Goal: Task Accomplishment & Management: Complete application form

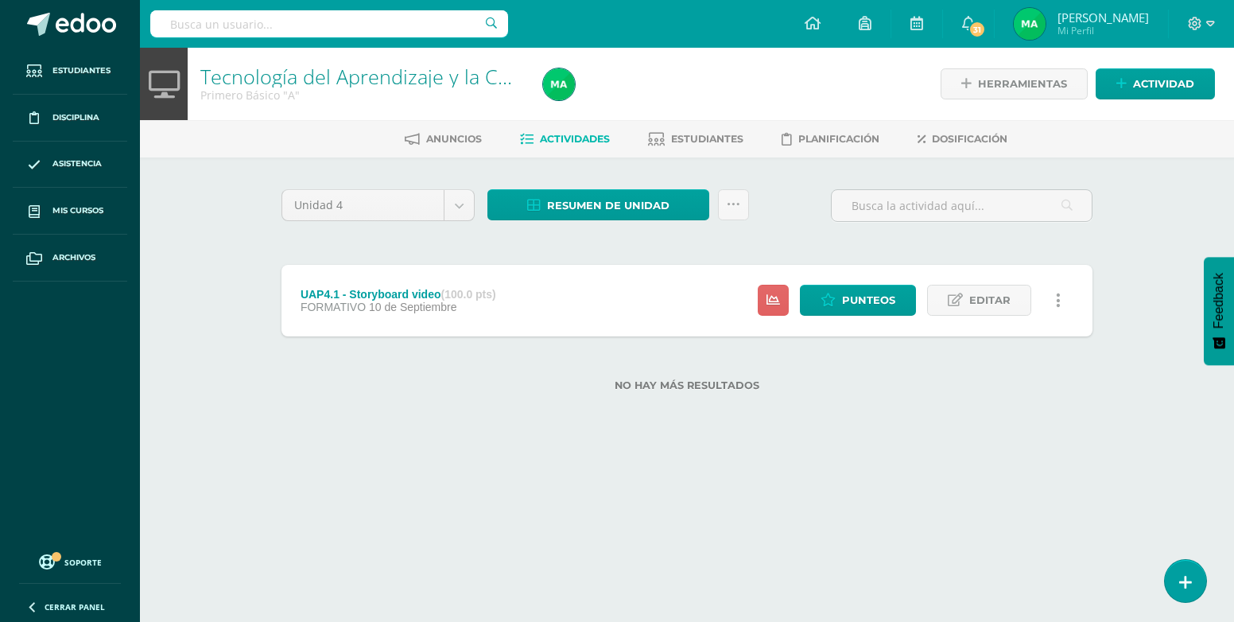
click at [868, 442] on html "Estudiantes Disciplina Asistencia Mis cursos Archivos Soporte Centro de ayuda Ú…" at bounding box center [617, 221] width 1234 height 442
click at [867, 419] on div "Unidad 4 Unidad 1 Unidad 2 Unidad 3 Unidad 4 Resumen de unidad Descargar como H…" at bounding box center [687, 299] width 874 height 285
click at [643, 207] on span "Resumen de unidad" at bounding box center [608, 205] width 122 height 29
click at [765, 172] on div "Unidad 4 Unidad 1 Unidad 2 Unidad 3 Unidad 4 Resumen de unidad Subir actividade…" at bounding box center [687, 299] width 874 height 285
click at [1161, 78] on span "Actividad" at bounding box center [1163, 83] width 61 height 29
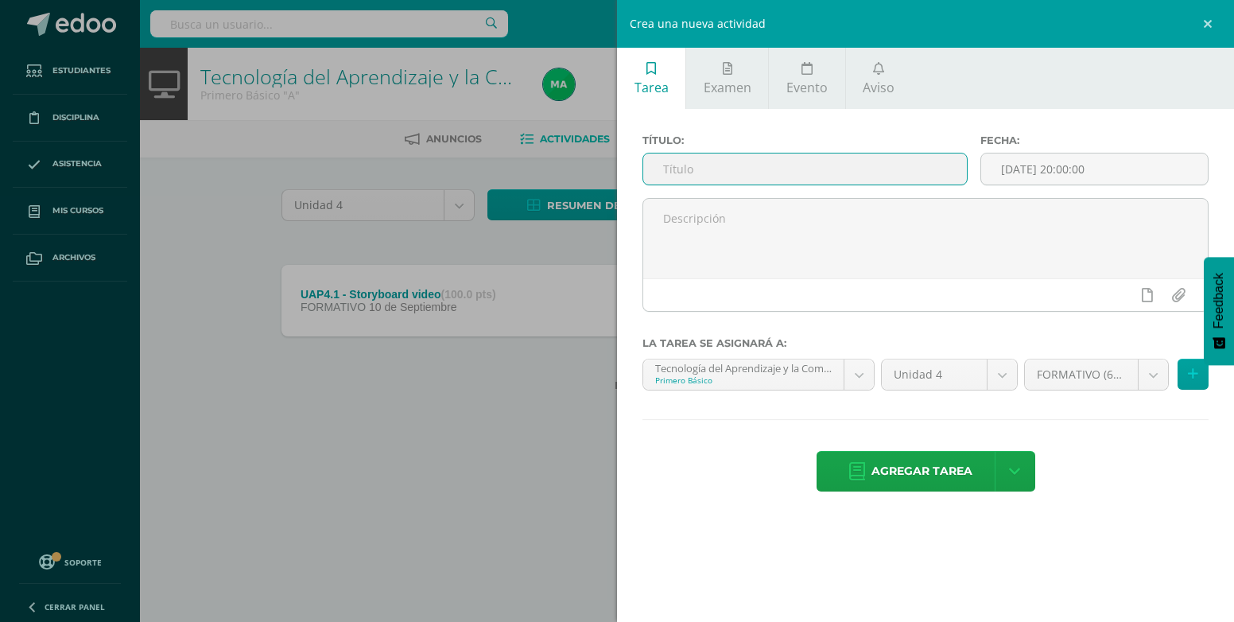
click at [733, 157] on input "text" at bounding box center [805, 168] width 324 height 31
type input "UAP4.1 - Video trabajado en grupos"
click at [1187, 372] on button at bounding box center [1192, 374] width 31 height 31
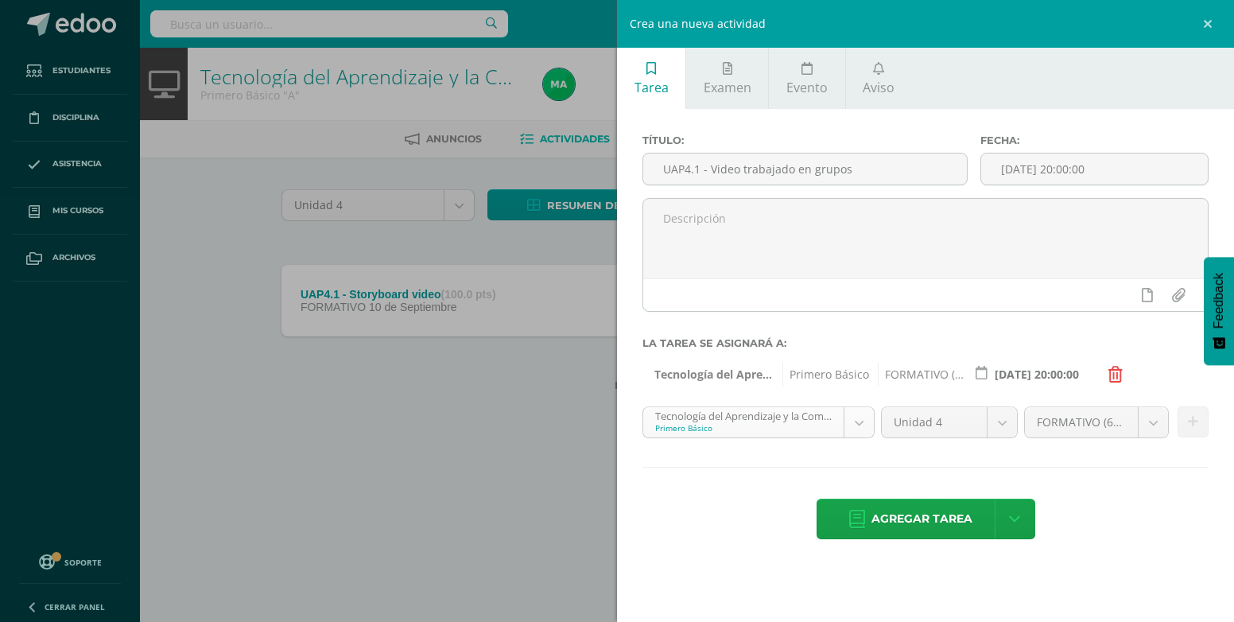
click at [860, 427] on body "Estudiantes Disciplina Asistencia Mis cursos Archivos Soporte Centro de ayuda Ú…" at bounding box center [617, 221] width 1234 height 442
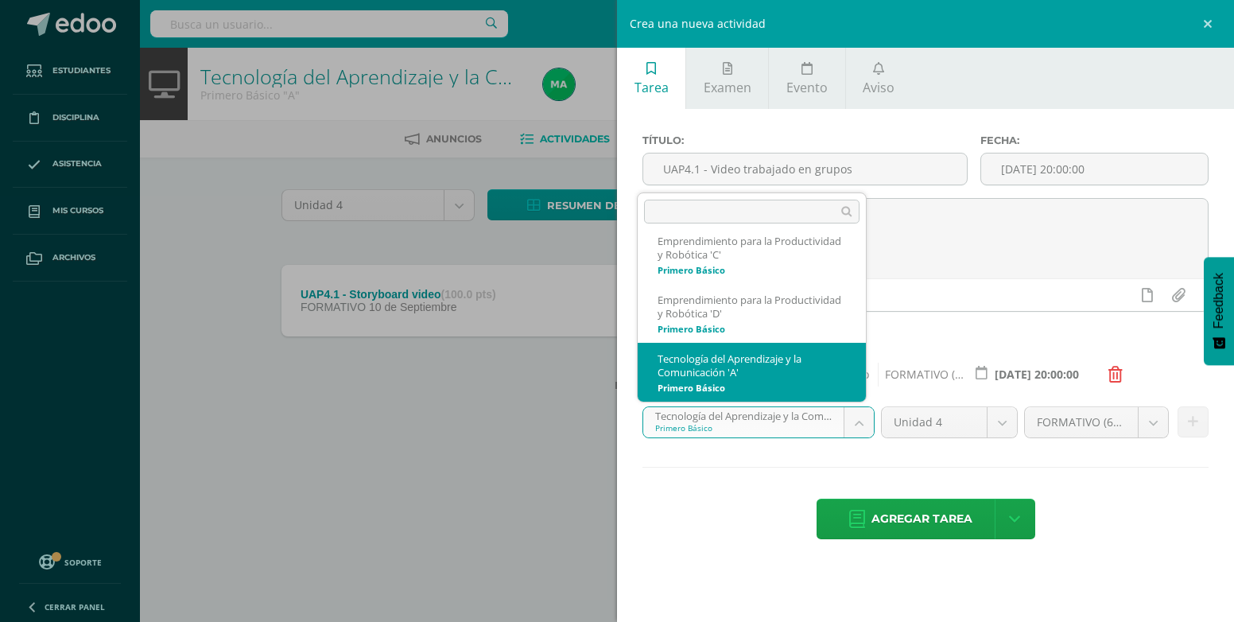
scroll to position [208, 0]
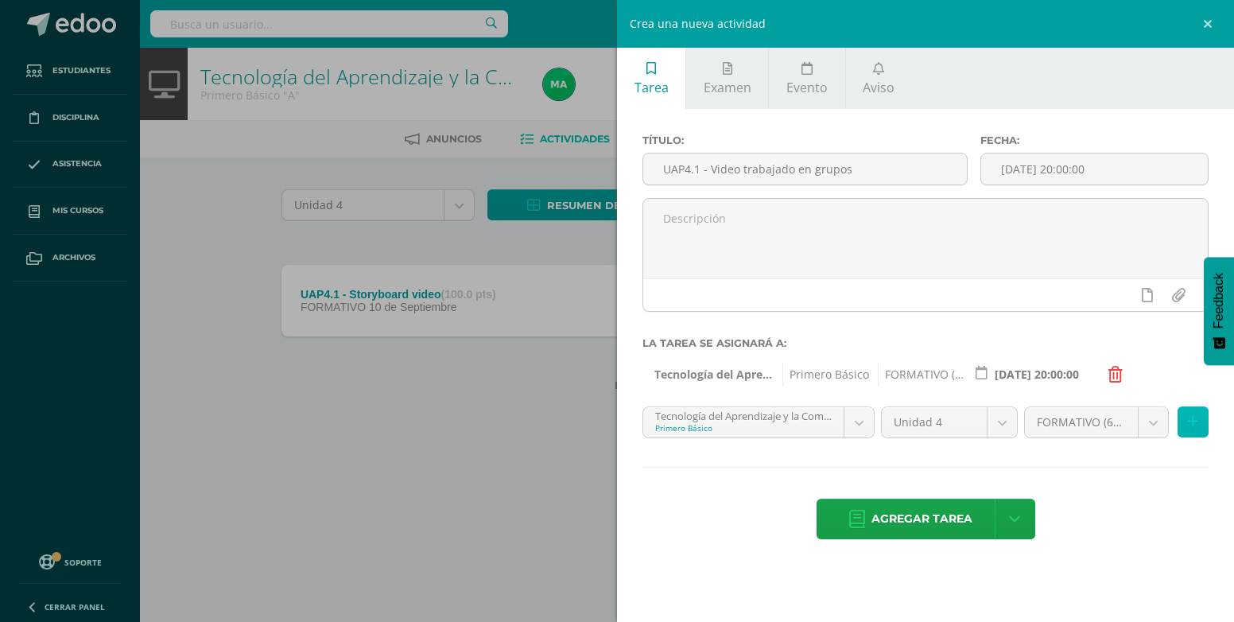
click at [1191, 423] on icon at bounding box center [1193, 422] width 10 height 14
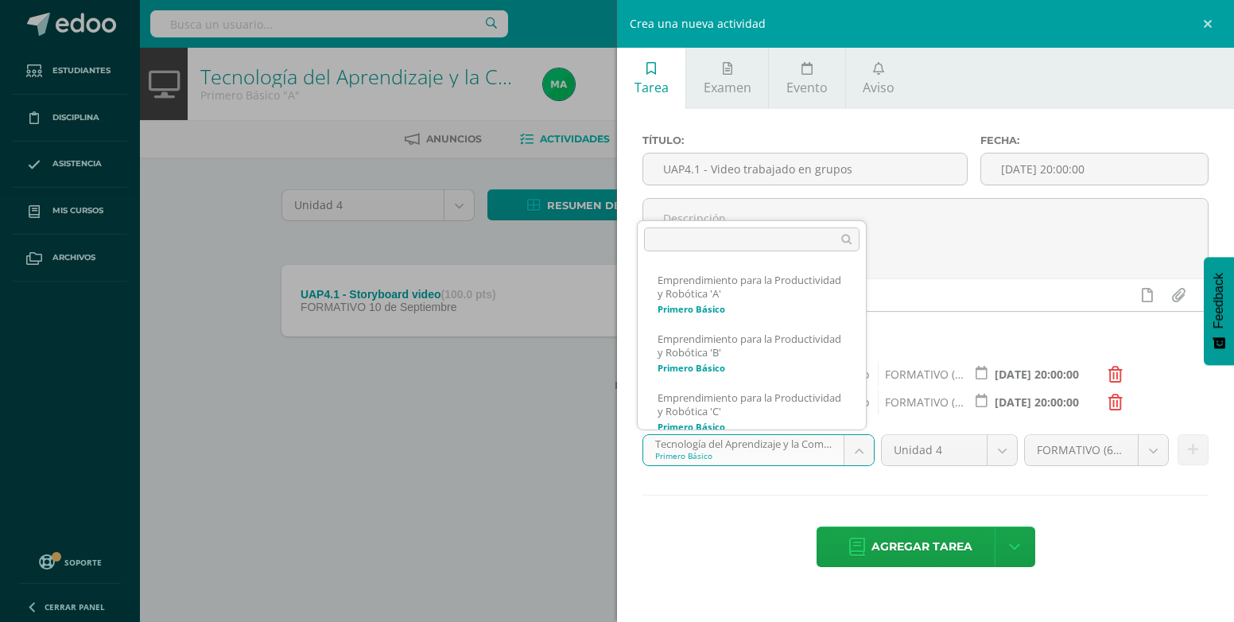
click at [866, 440] on body "Estudiantes Disciplina Asistencia Mis cursos Archivos Soporte Centro de ayuda Ú…" at bounding box center [617, 221] width 1234 height 442
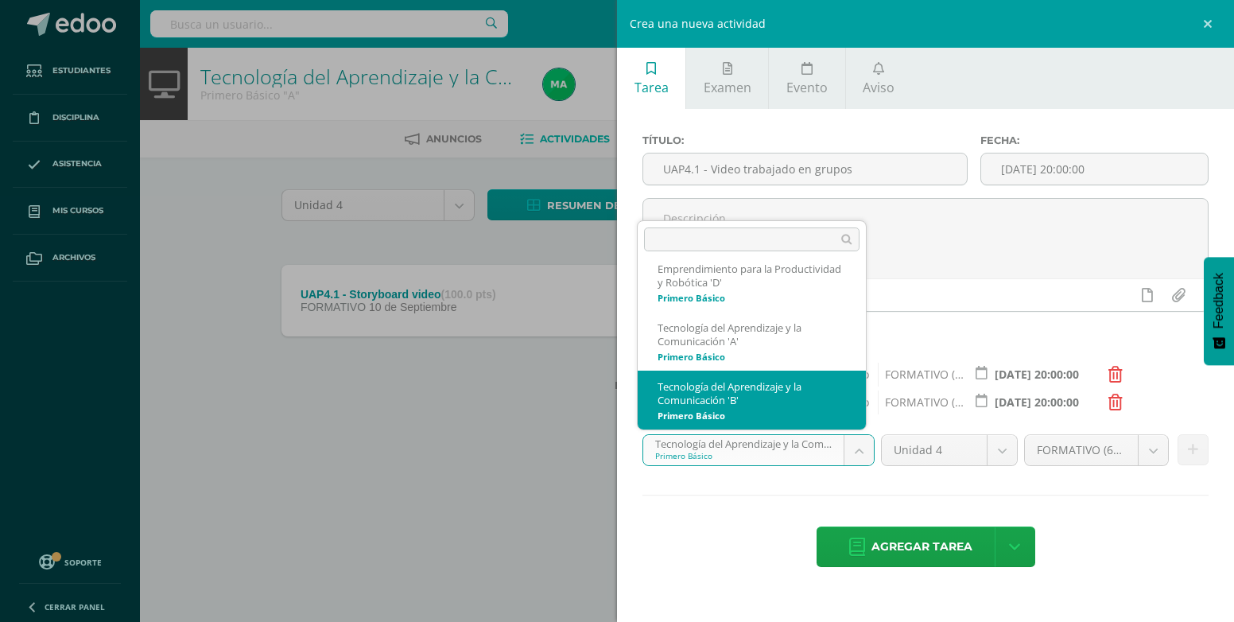
scroll to position [267, 0]
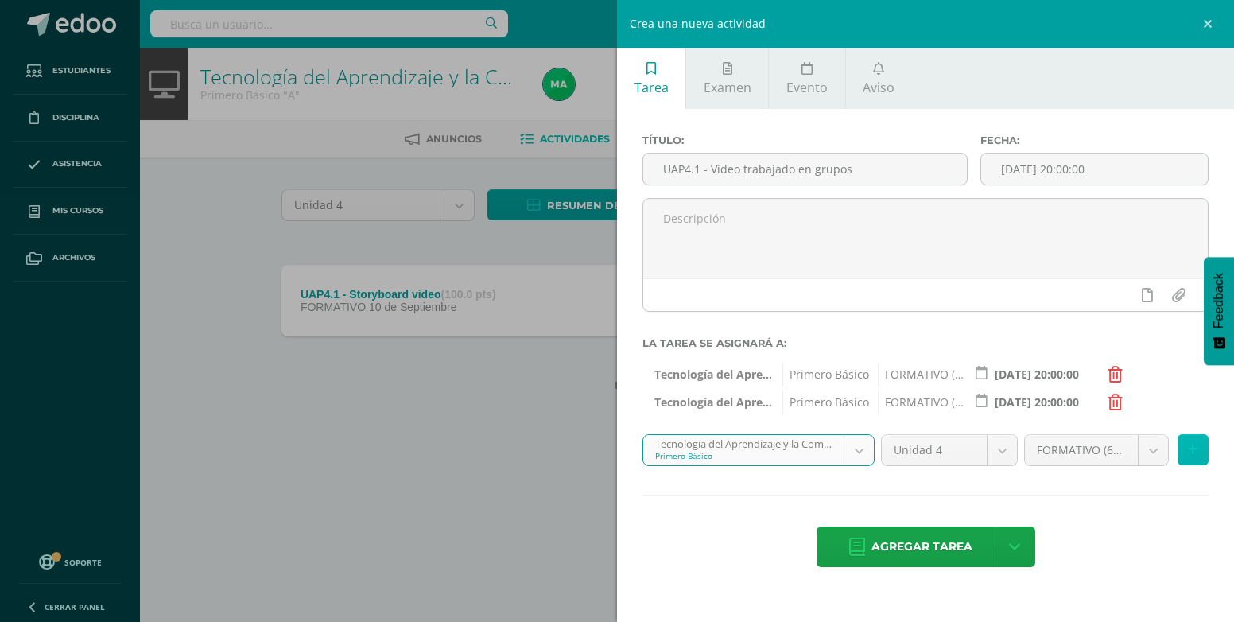
click at [1188, 455] on icon at bounding box center [1193, 450] width 10 height 14
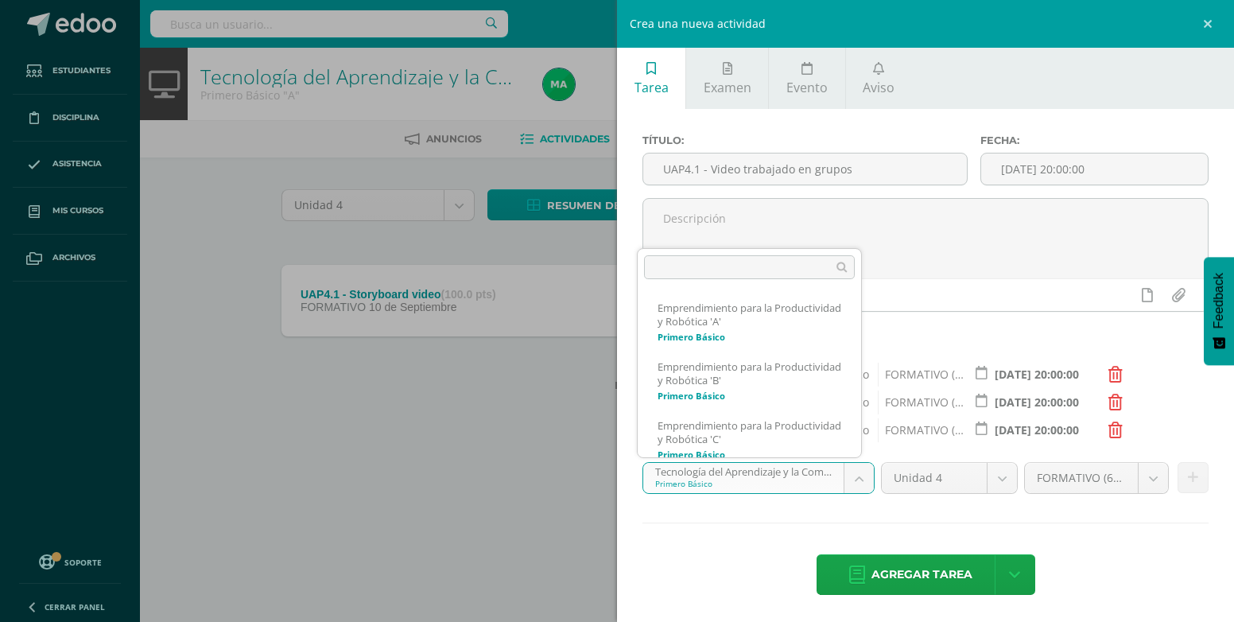
click at [860, 442] on body "Estudiantes Disciplina Asistencia Mis cursos Archivos Soporte Centro de ayuda Ú…" at bounding box center [617, 221] width 1234 height 442
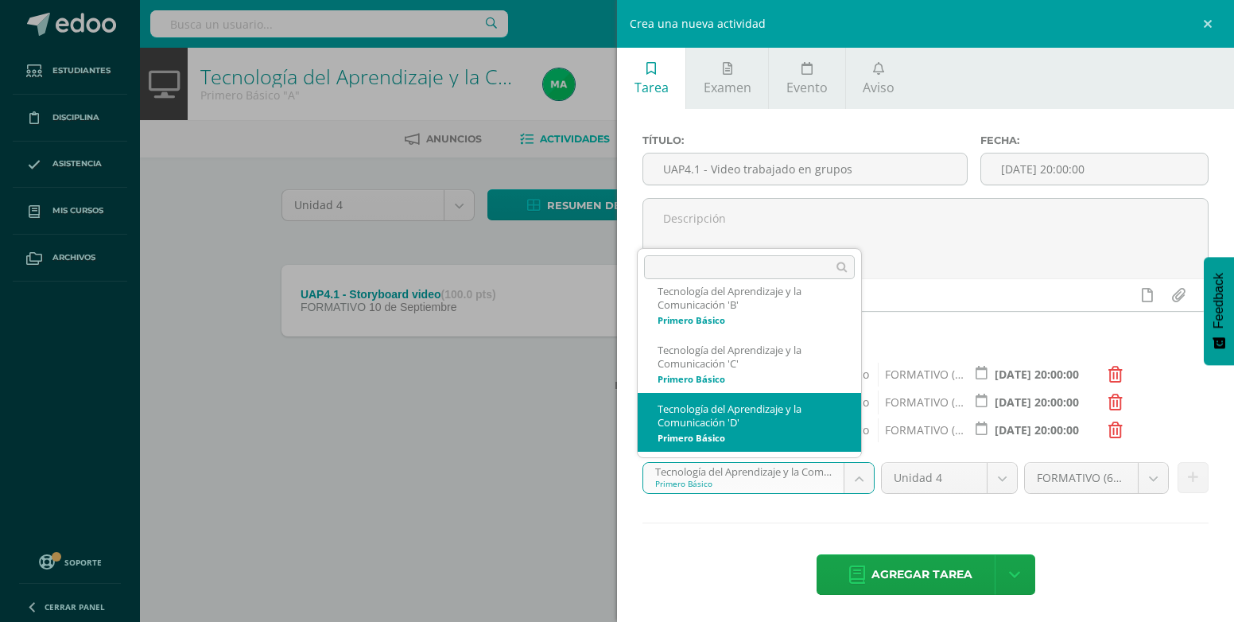
scroll to position [312, 0]
select select "212661"
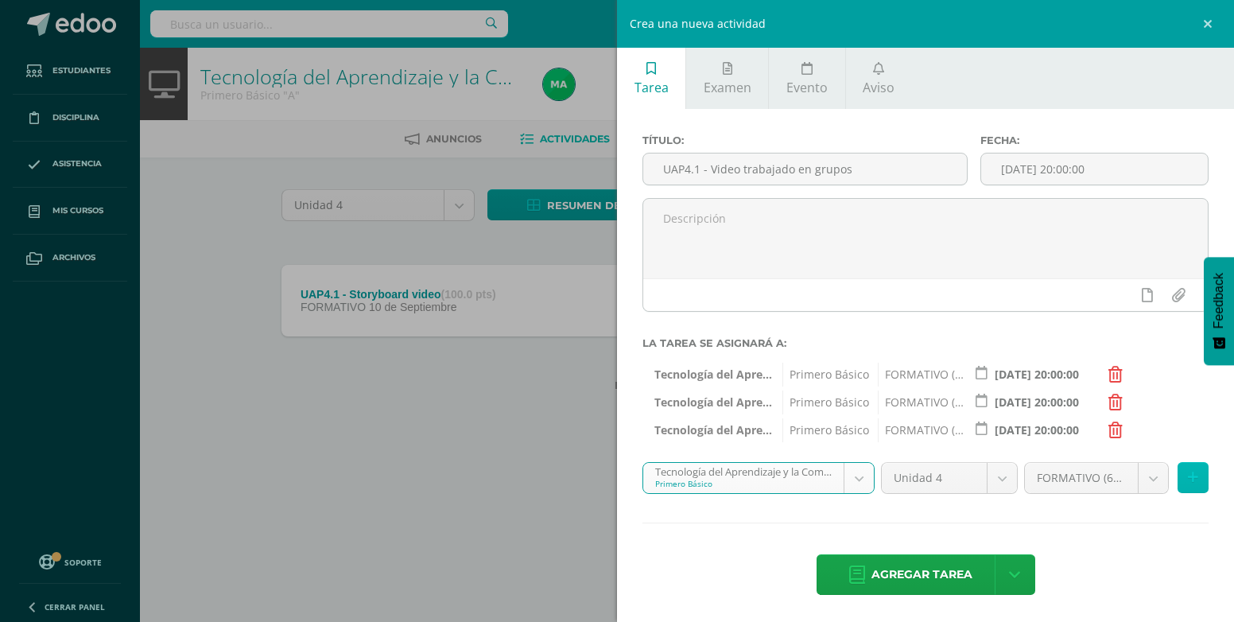
click at [1188, 475] on icon at bounding box center [1193, 478] width 10 height 14
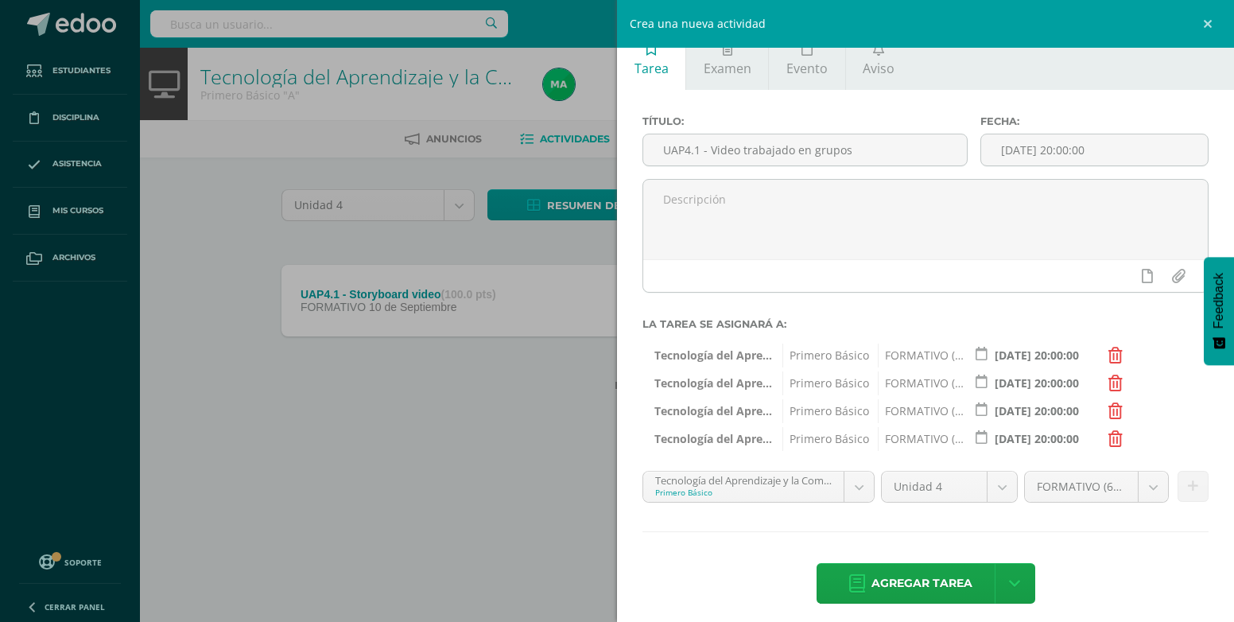
scroll to position [29, 0]
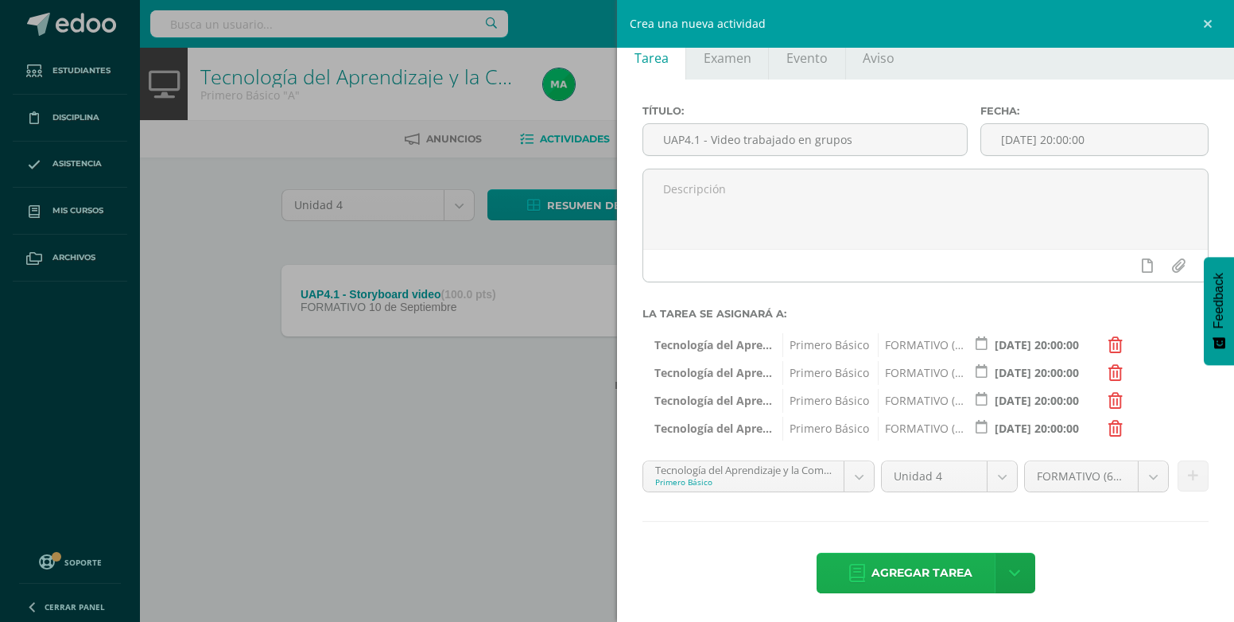
click at [952, 573] on span "Agregar tarea" at bounding box center [921, 572] width 101 height 39
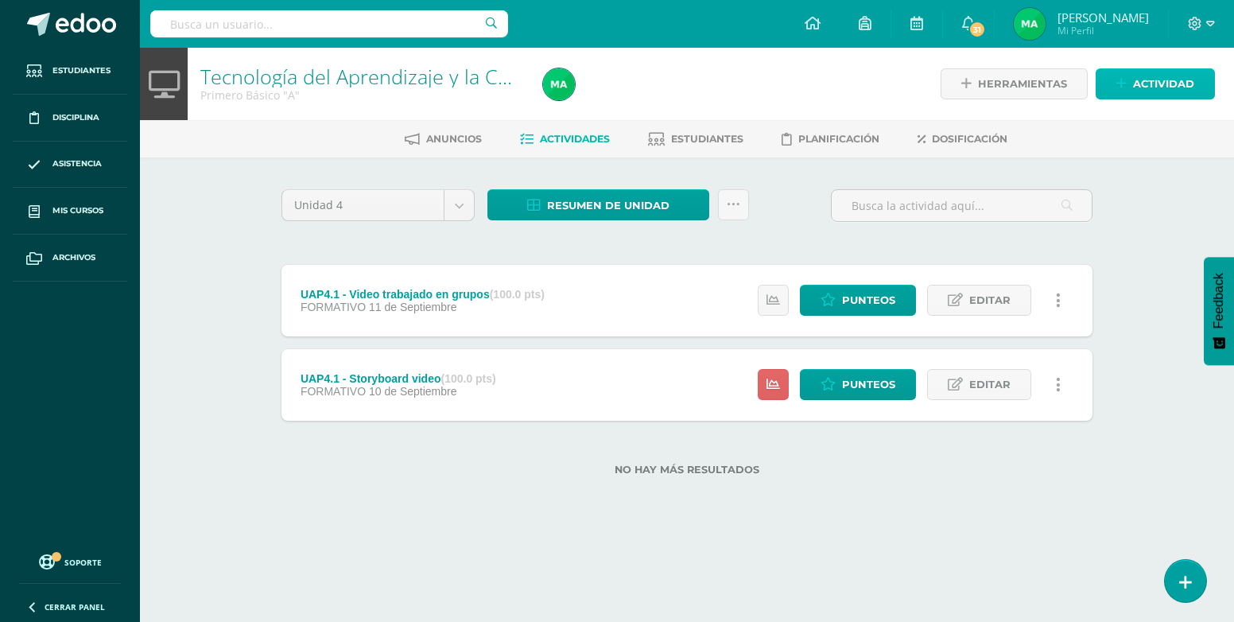
click at [1164, 79] on span "Actividad" at bounding box center [1163, 83] width 61 height 29
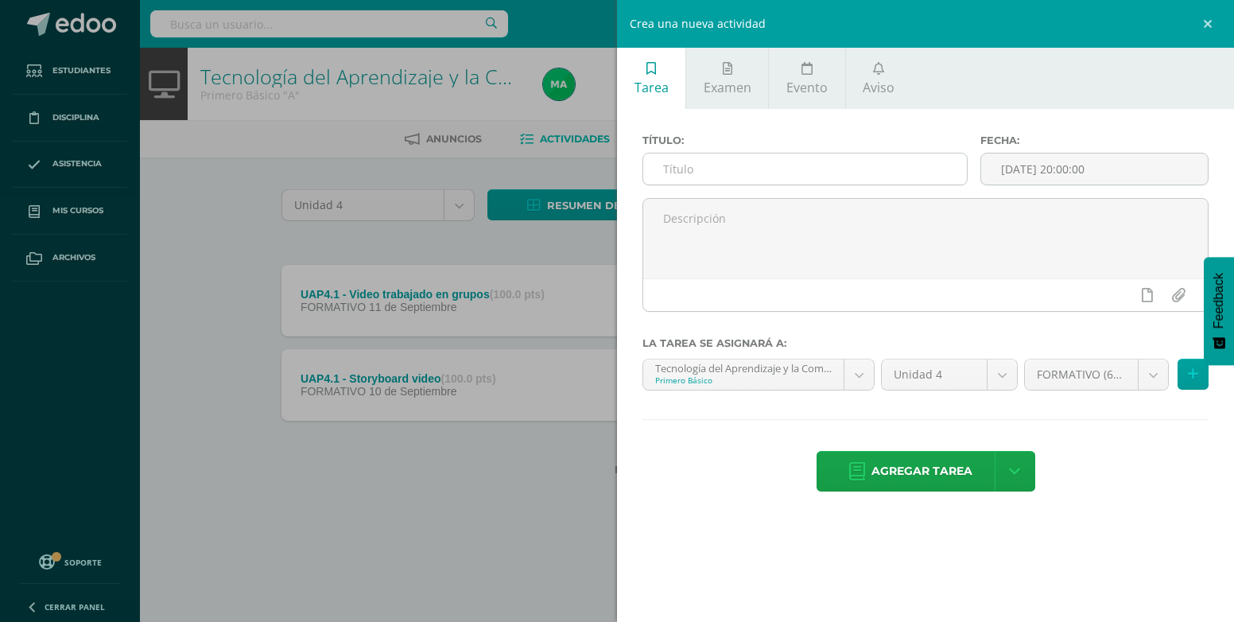
click at [740, 160] on input "text" at bounding box center [805, 168] width 324 height 31
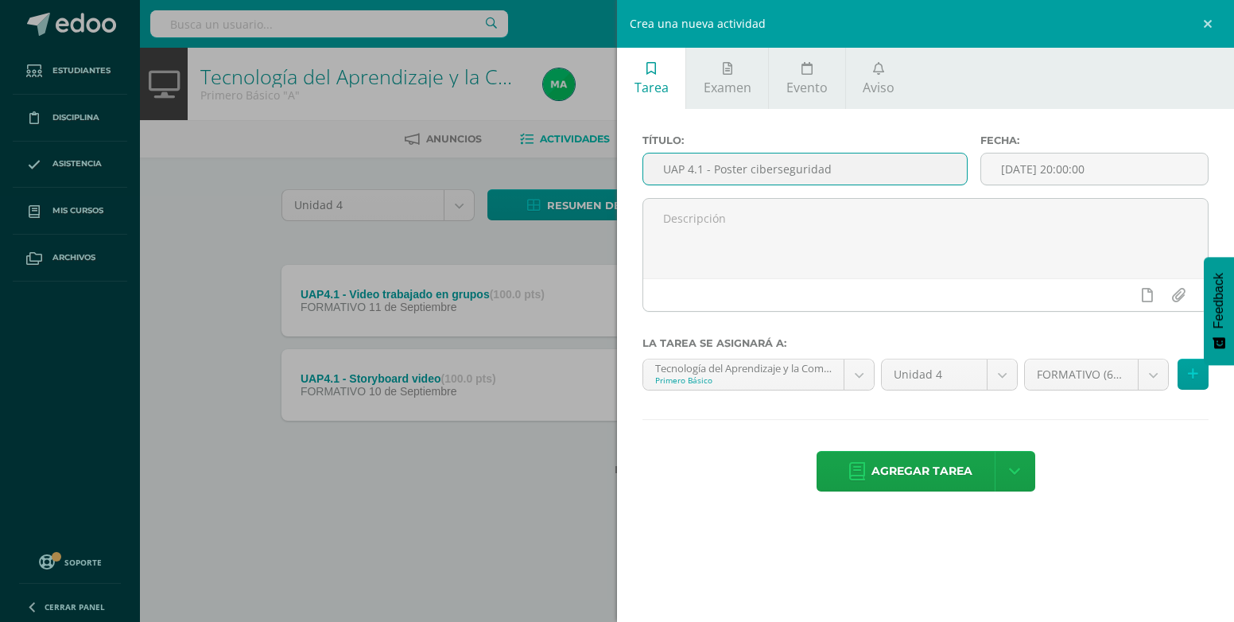
drag, startPoint x: 748, startPoint y: 167, endPoint x: 769, endPoint y: 171, distance: 21.0
click at [747, 167] on input "UAP 4.1 - Poster ciberseguridad" at bounding box center [805, 168] width 324 height 31
type input "UAP 4.1 - Poster de ciberseguridad"
click at [1173, 378] on div "FORMATIVO (60.0%) FORMATIVO (60.0%) SUMATIVO (40.0%)" at bounding box center [1116, 381] width 191 height 45
click at [1187, 377] on button at bounding box center [1192, 374] width 31 height 31
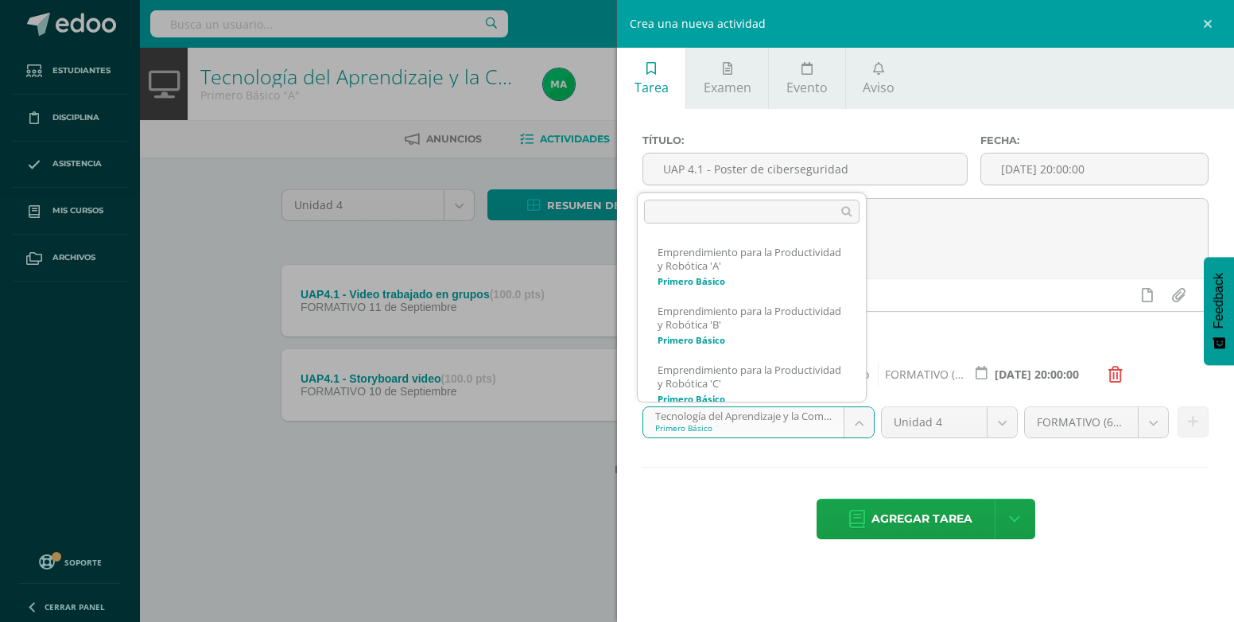
click at [859, 418] on body "Tarea asignada exitosamente Estudiantes Disciplina Asistencia Mis cursos Archiv…" at bounding box center [617, 263] width 1234 height 526
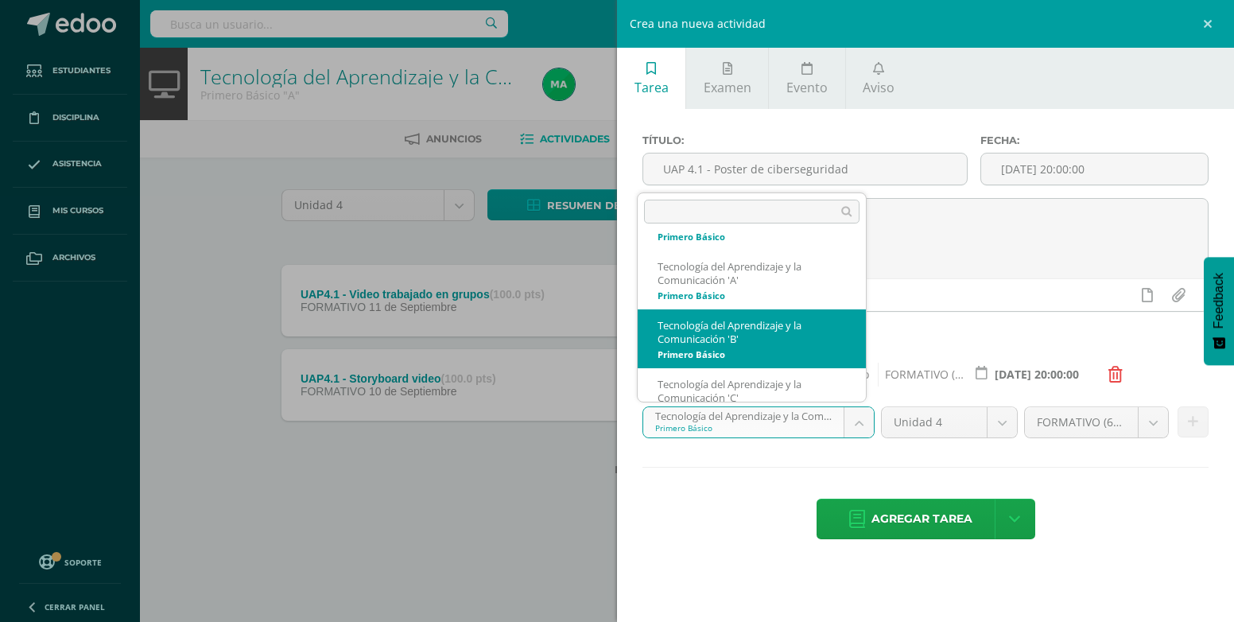
scroll to position [246, 0]
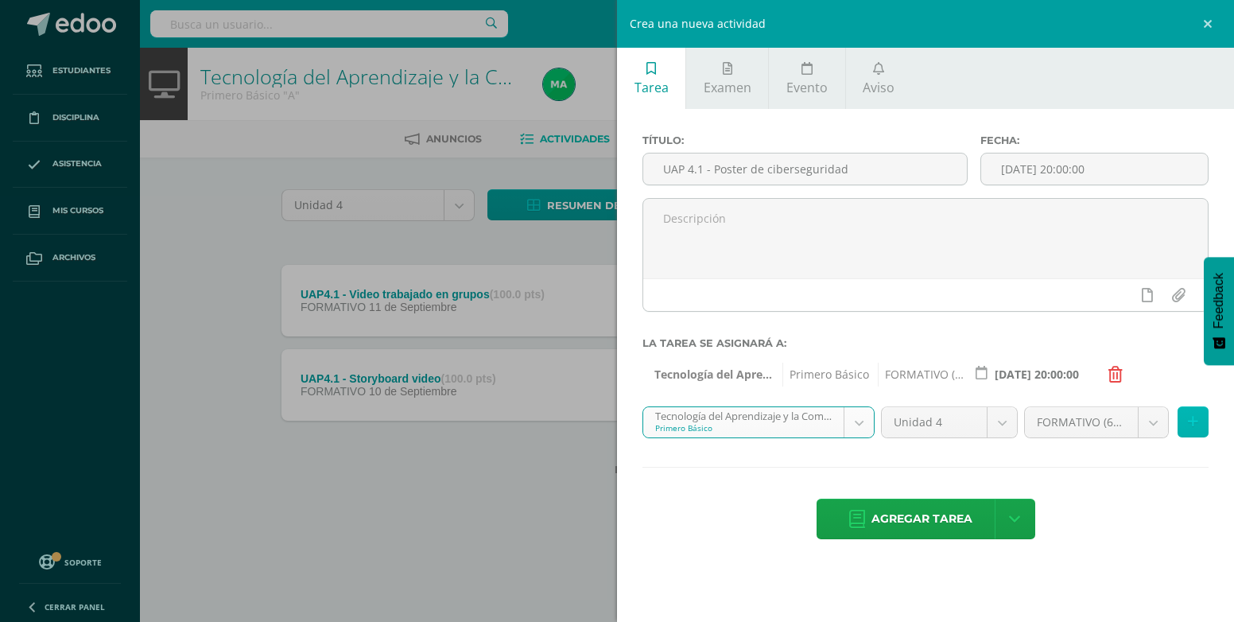
click at [1198, 428] on button at bounding box center [1192, 421] width 31 height 31
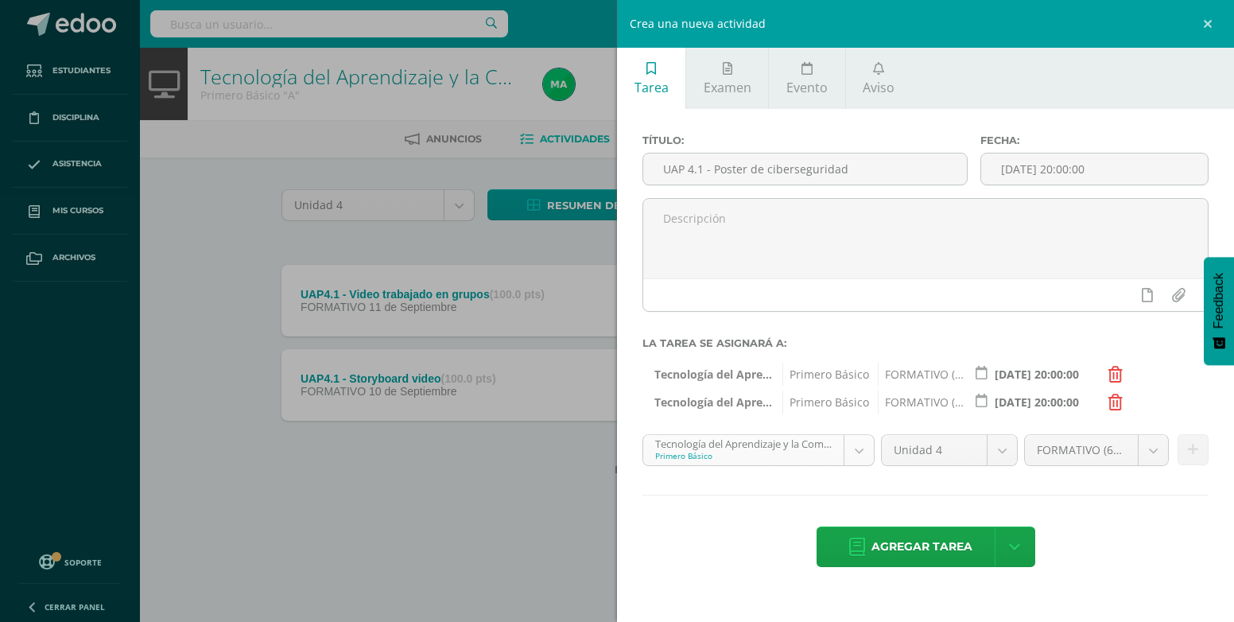
click at [867, 451] on body "Tarea asignada exitosamente Estudiantes Disciplina Asistencia Mis cursos Archiv…" at bounding box center [617, 263] width 1234 height 526
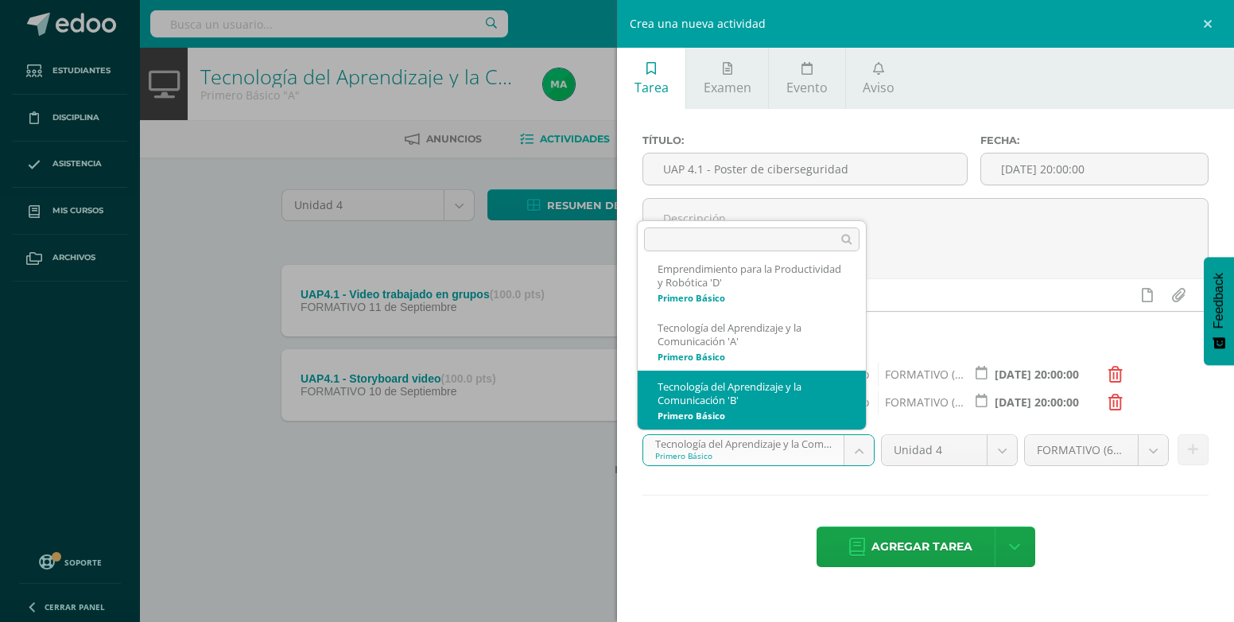
scroll to position [267, 0]
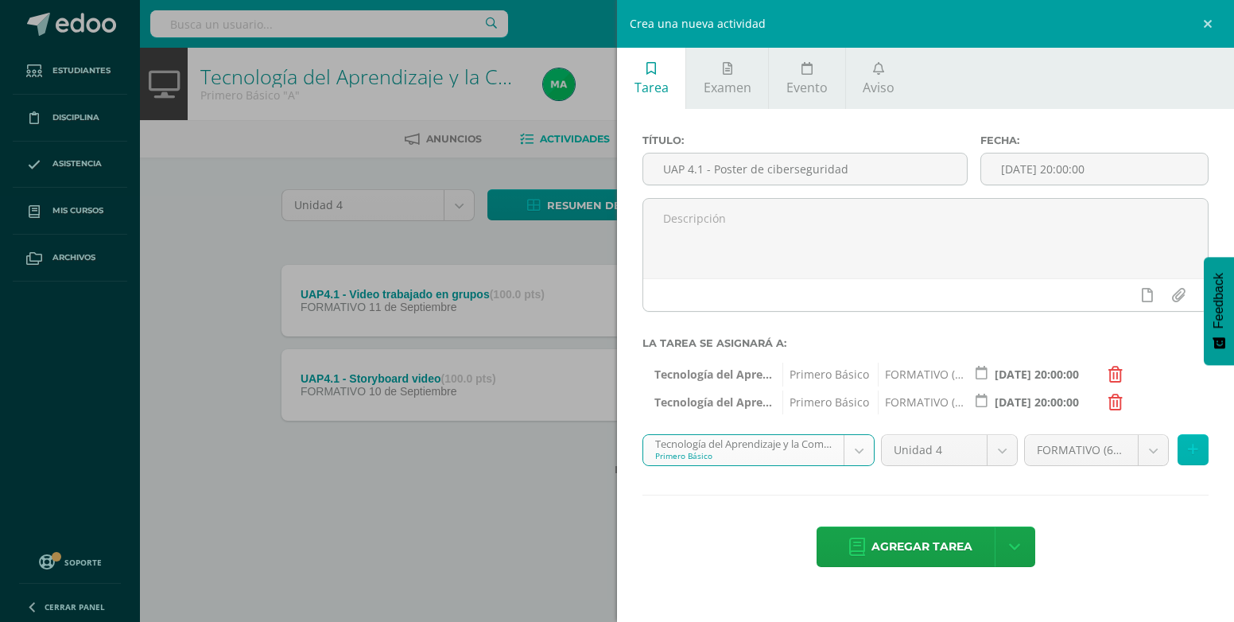
click at [1196, 456] on icon at bounding box center [1193, 450] width 10 height 14
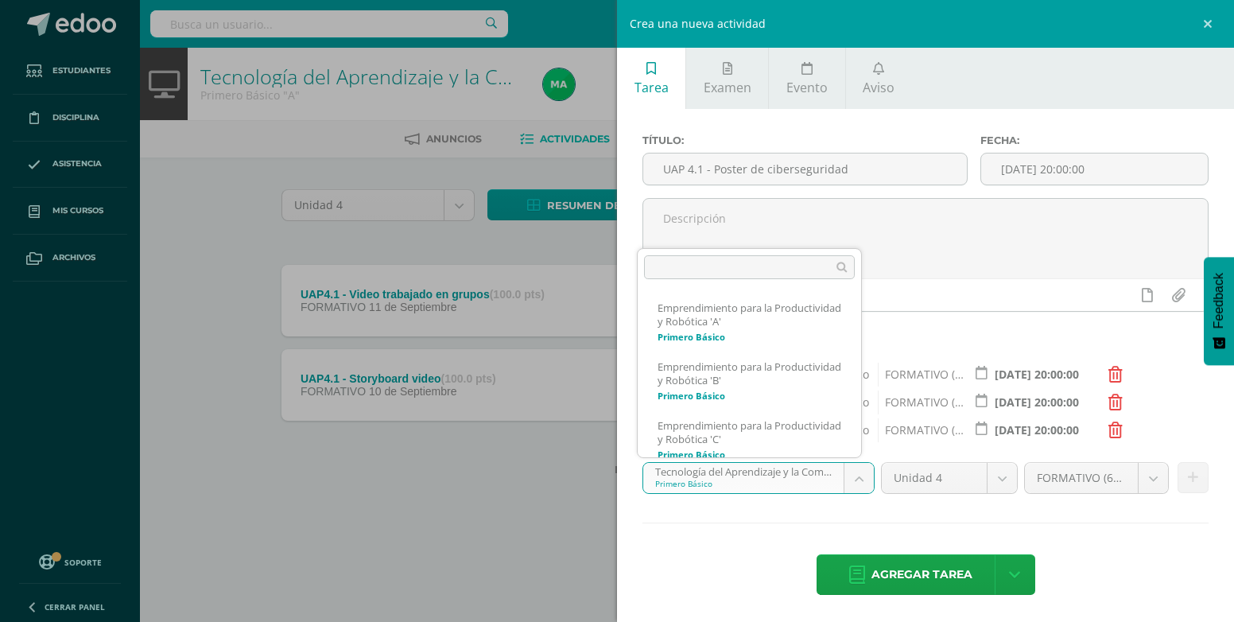
click at [850, 471] on body "Tarea asignada exitosamente Estudiantes Disciplina Asistencia Mis cursos Archiv…" at bounding box center [617, 263] width 1234 height 526
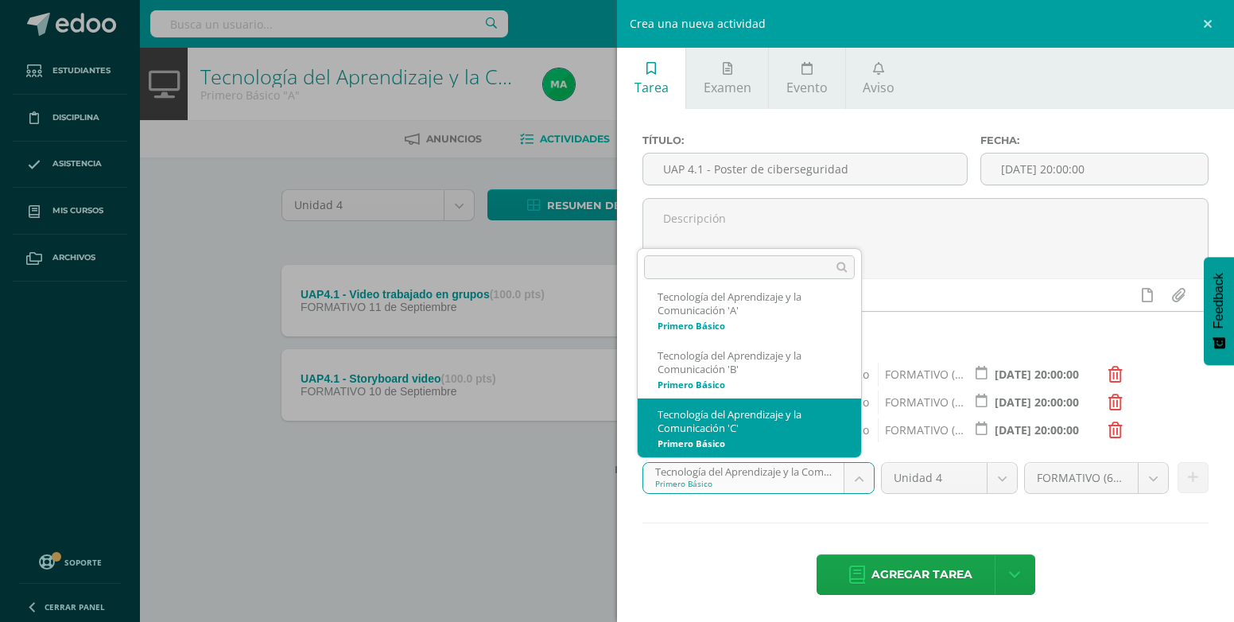
scroll to position [312, 0]
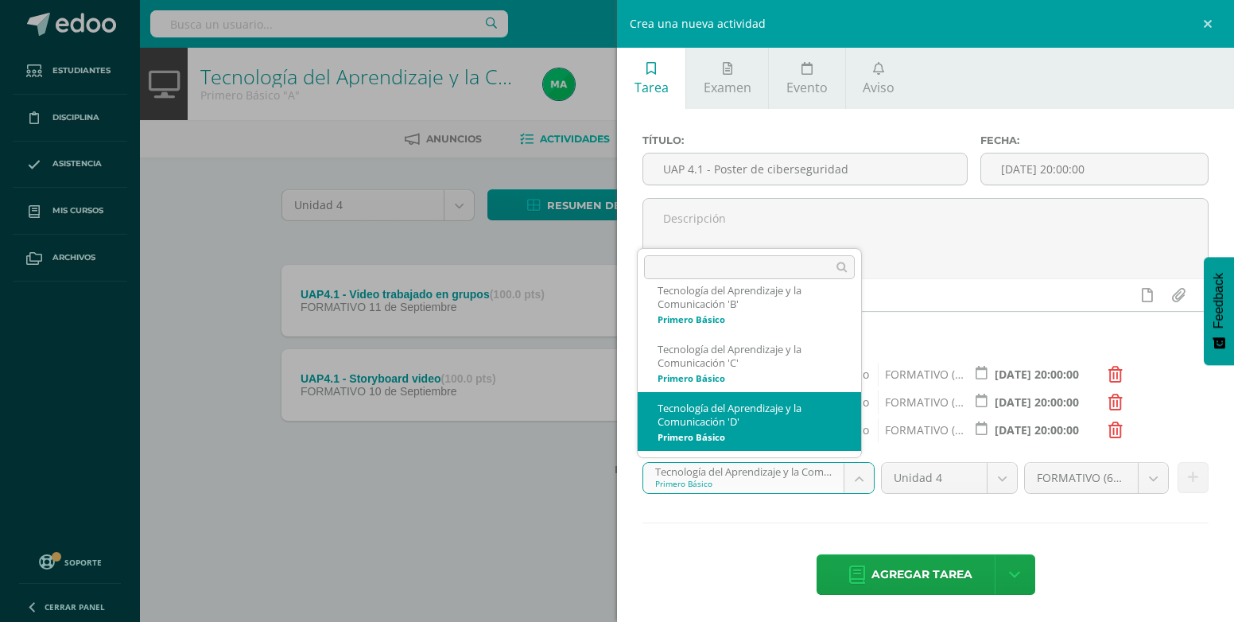
select select "212661"
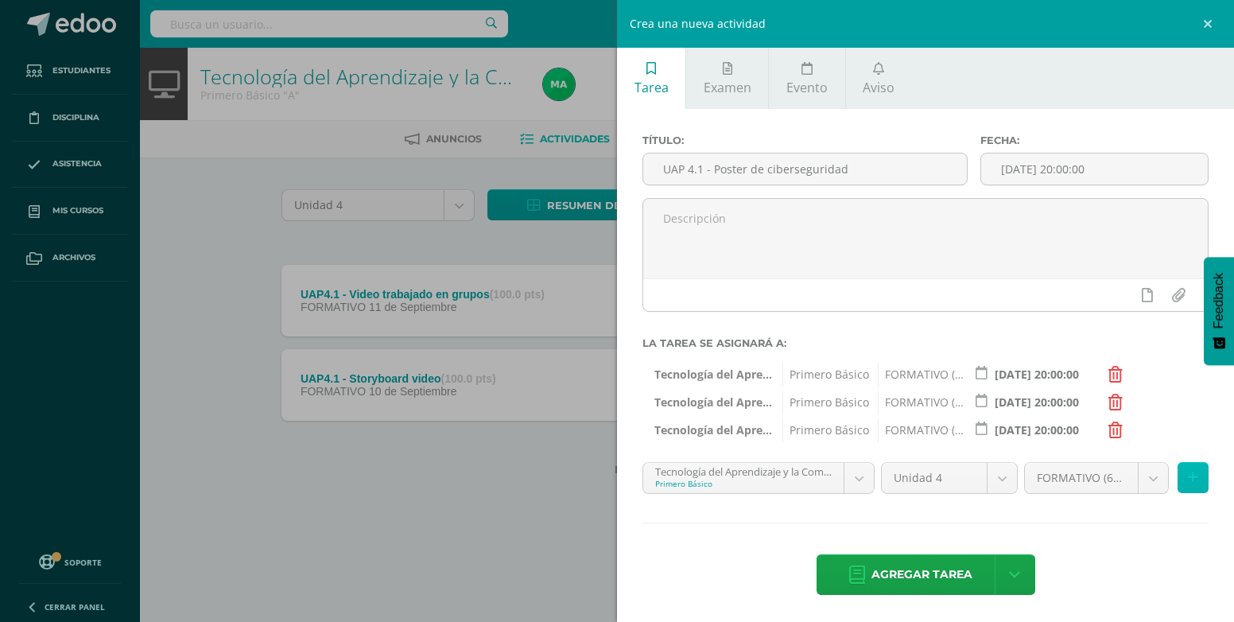
click at [1188, 474] on icon at bounding box center [1193, 478] width 10 height 14
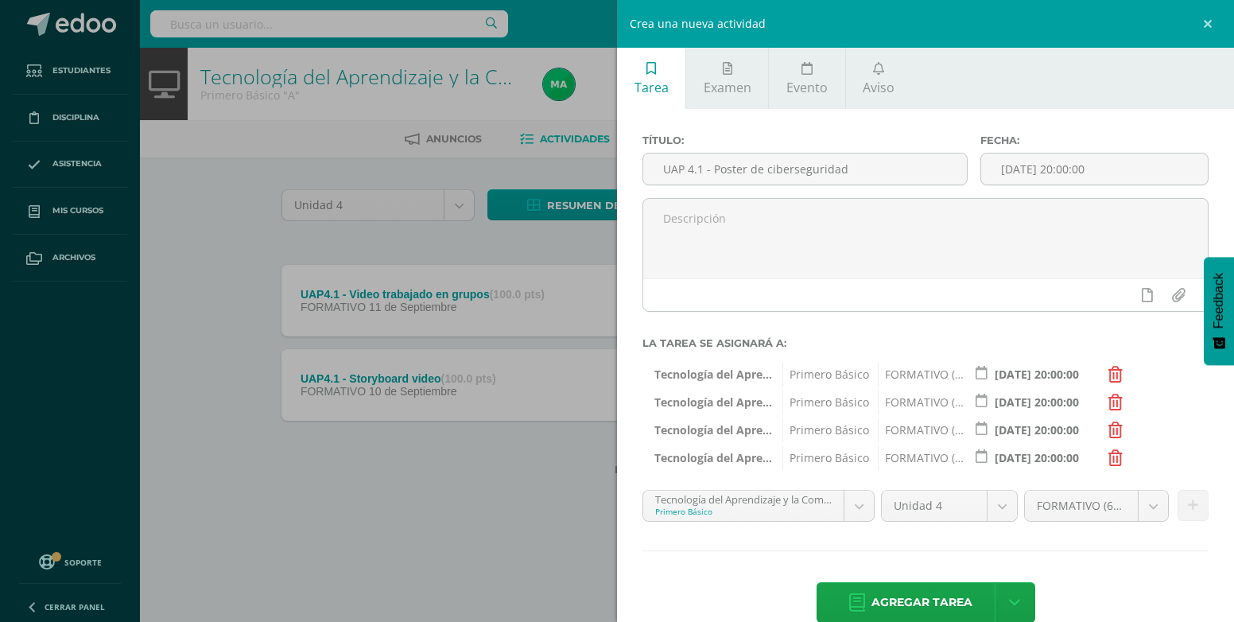
click at [758, 463] on span "Tecnología del Aprendizaje y la Comunicación 'D'" at bounding box center [713, 458] width 119 height 24
click at [921, 611] on span "Agregar tarea" at bounding box center [921, 602] width 101 height 39
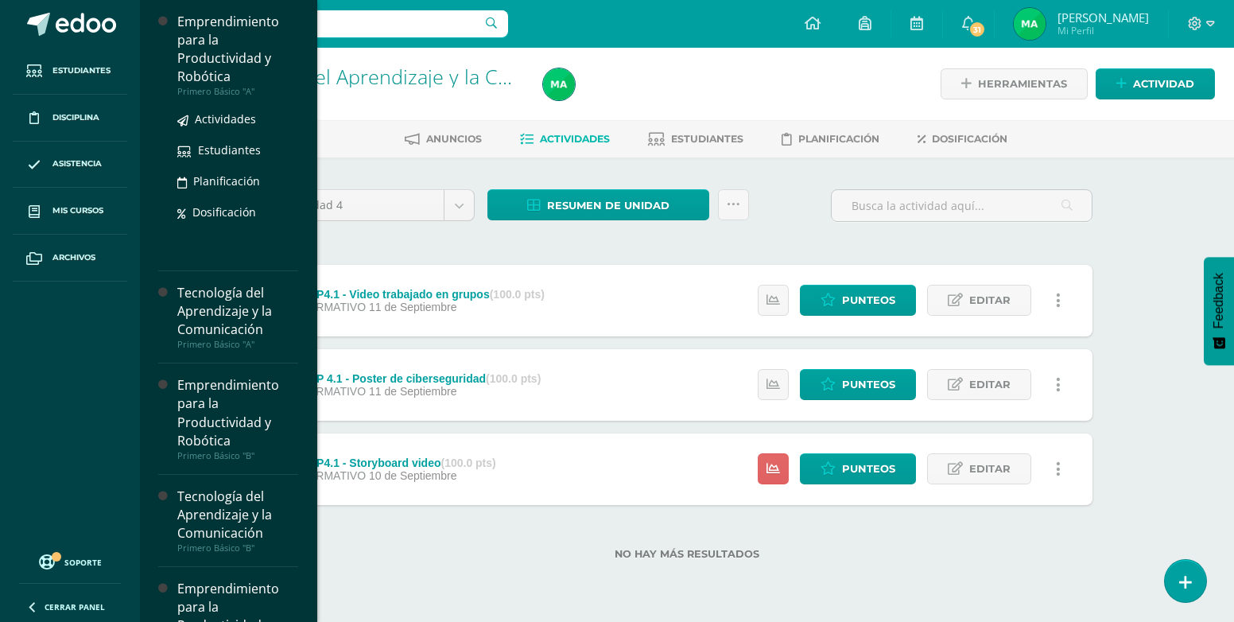
click at [247, 41] on div "Emprendimiento para la Productividad y Robótica" at bounding box center [237, 49] width 121 height 73
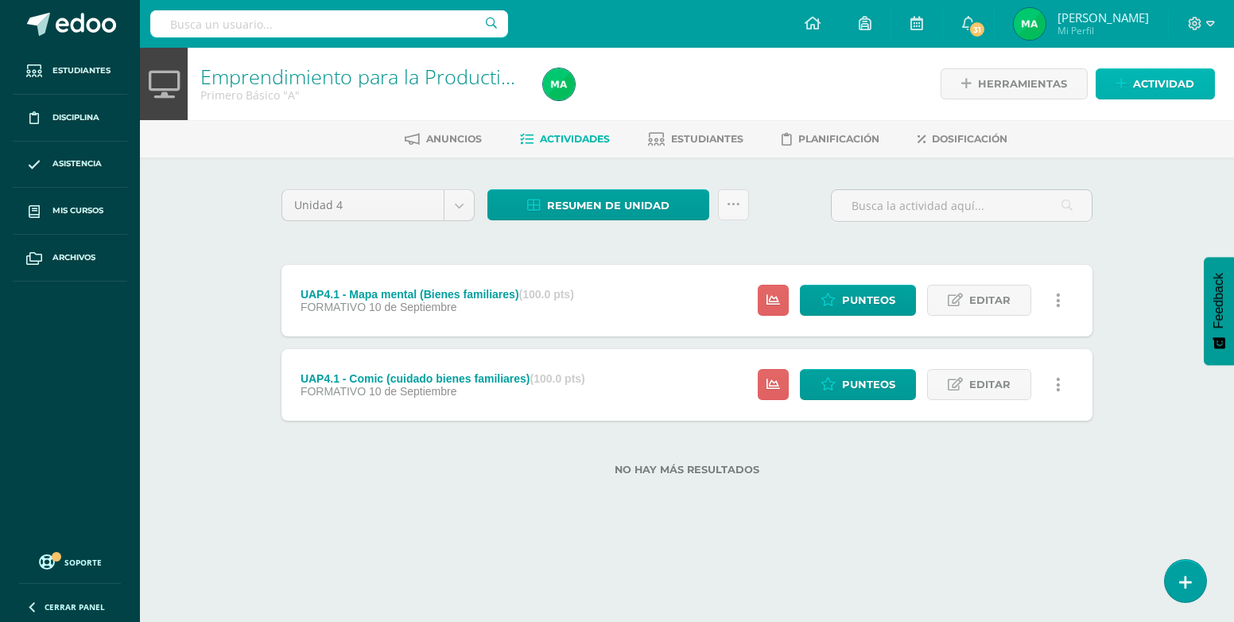
click at [1168, 85] on span "Actividad" at bounding box center [1163, 83] width 61 height 29
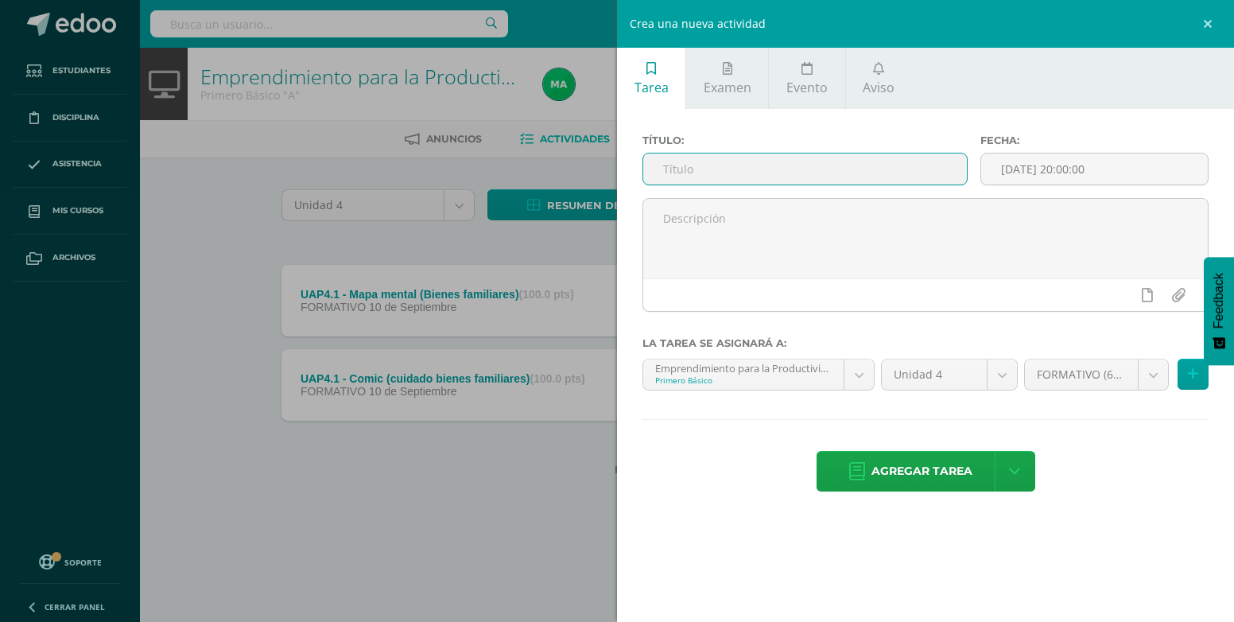
click at [714, 157] on input "text" at bounding box center [805, 168] width 324 height 31
type input "UAP4.1 - Evaluación de libro"
click at [1191, 376] on icon at bounding box center [1193, 374] width 10 height 14
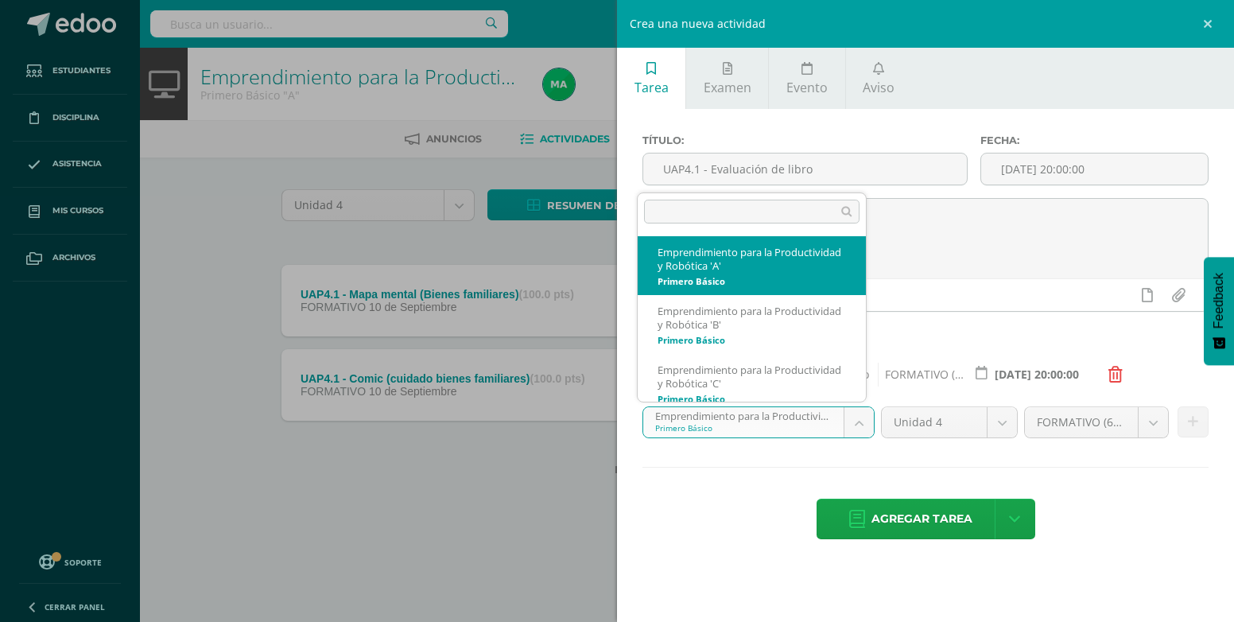
click at [858, 428] on body "Estudiantes Disciplina Asistencia Mis cursos Archivos Soporte Centro de ayuda Ú…" at bounding box center [617, 263] width 1234 height 526
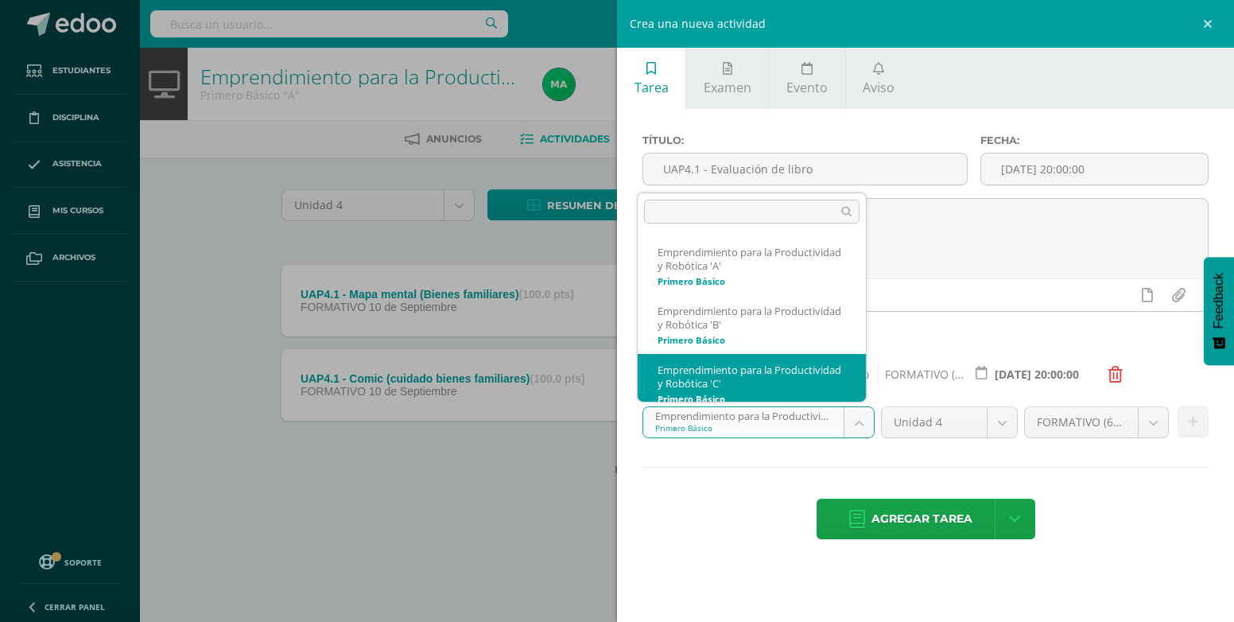
scroll to position [11, 0]
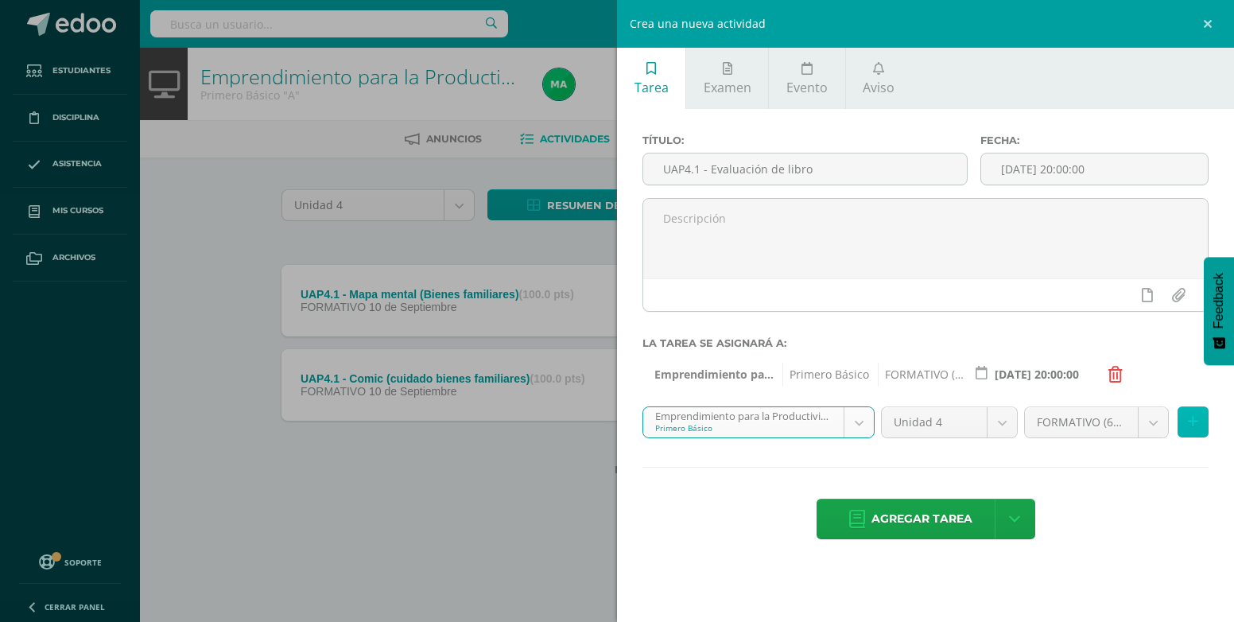
click at [1194, 417] on icon at bounding box center [1193, 422] width 10 height 14
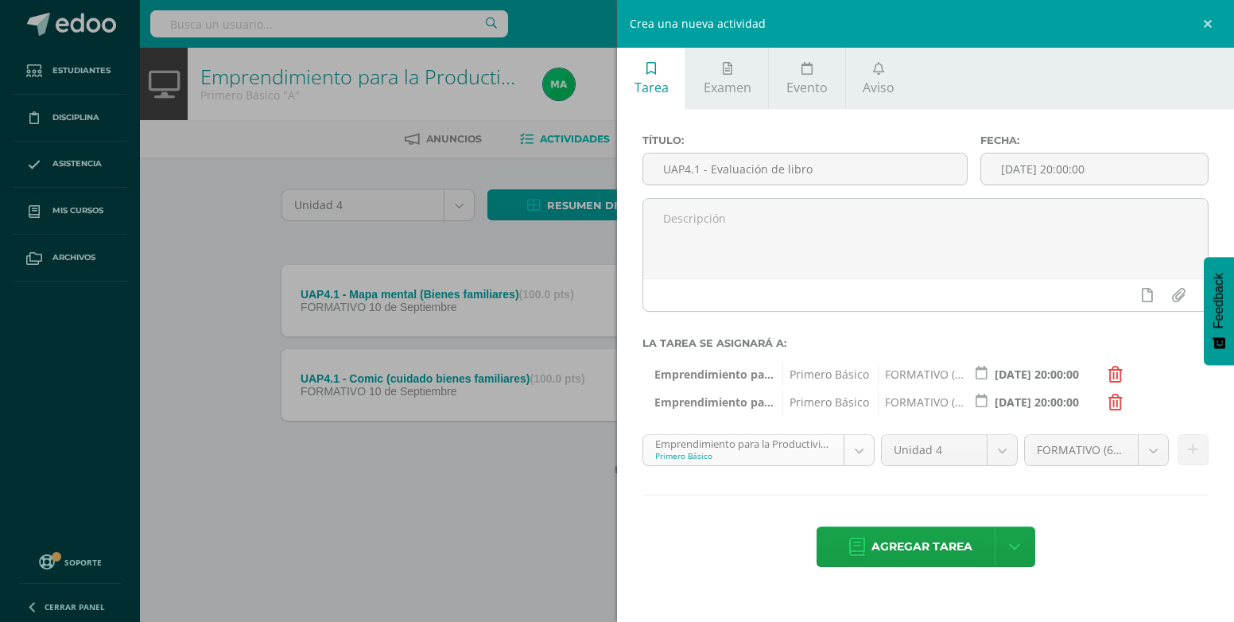
click at [855, 455] on body "Estudiantes Disciplina Asistencia Mis cursos Archivos Soporte Centro de ayuda Ú…" at bounding box center [617, 263] width 1234 height 526
click at [1194, 451] on icon at bounding box center [1193, 450] width 10 height 14
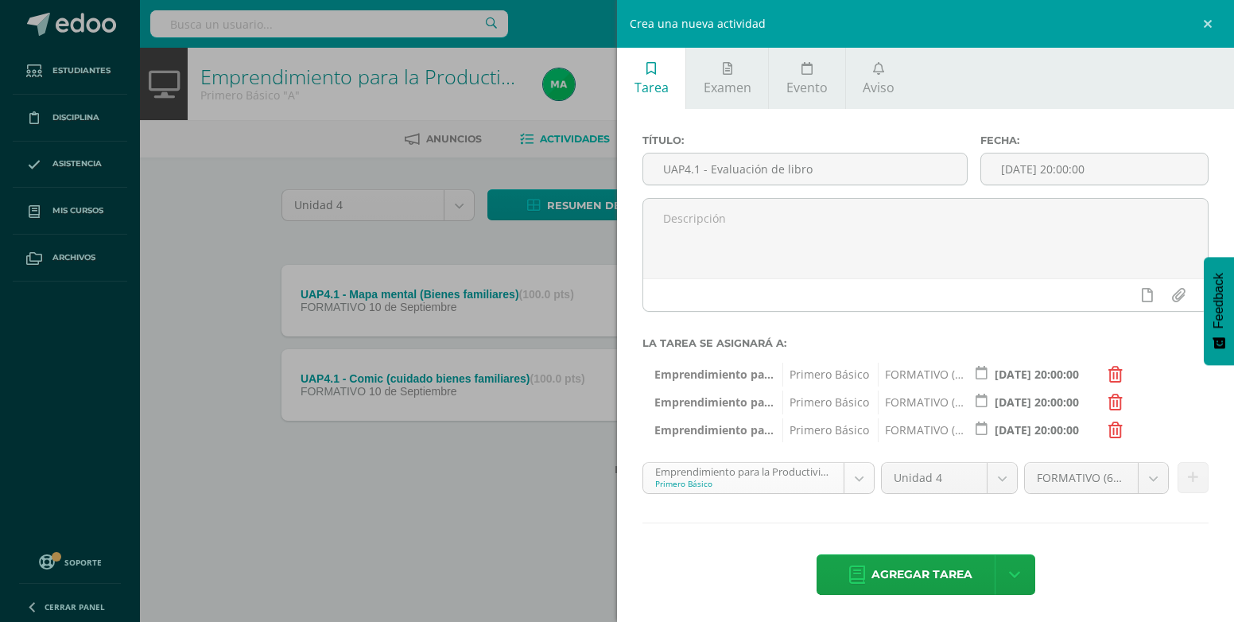
click at [855, 479] on body "Estudiantes Disciplina Asistencia Mis cursos Archivos Soporte Centro de ayuda Ú…" at bounding box center [617, 263] width 1234 height 526
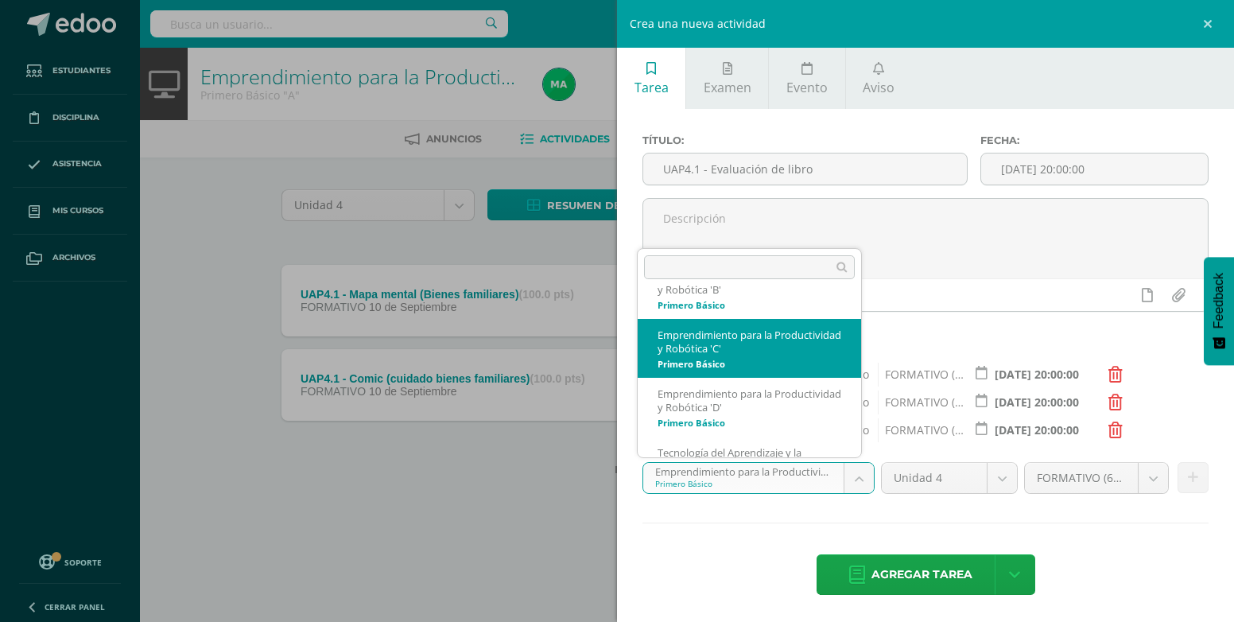
scroll to position [129, 0]
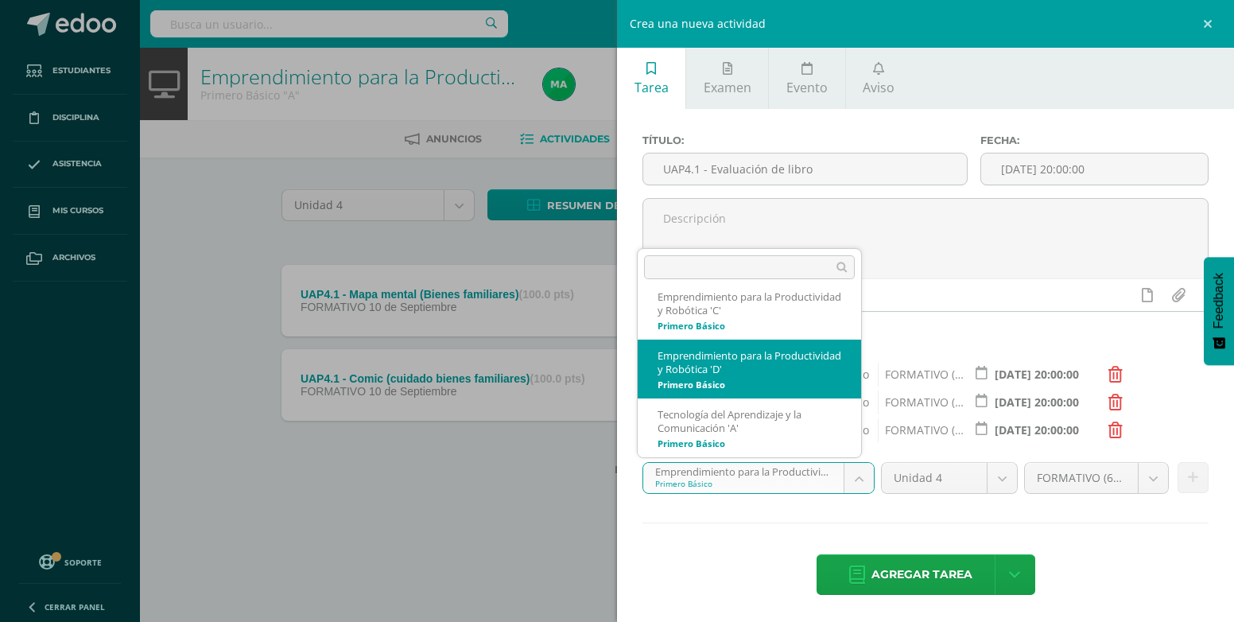
select select "212791"
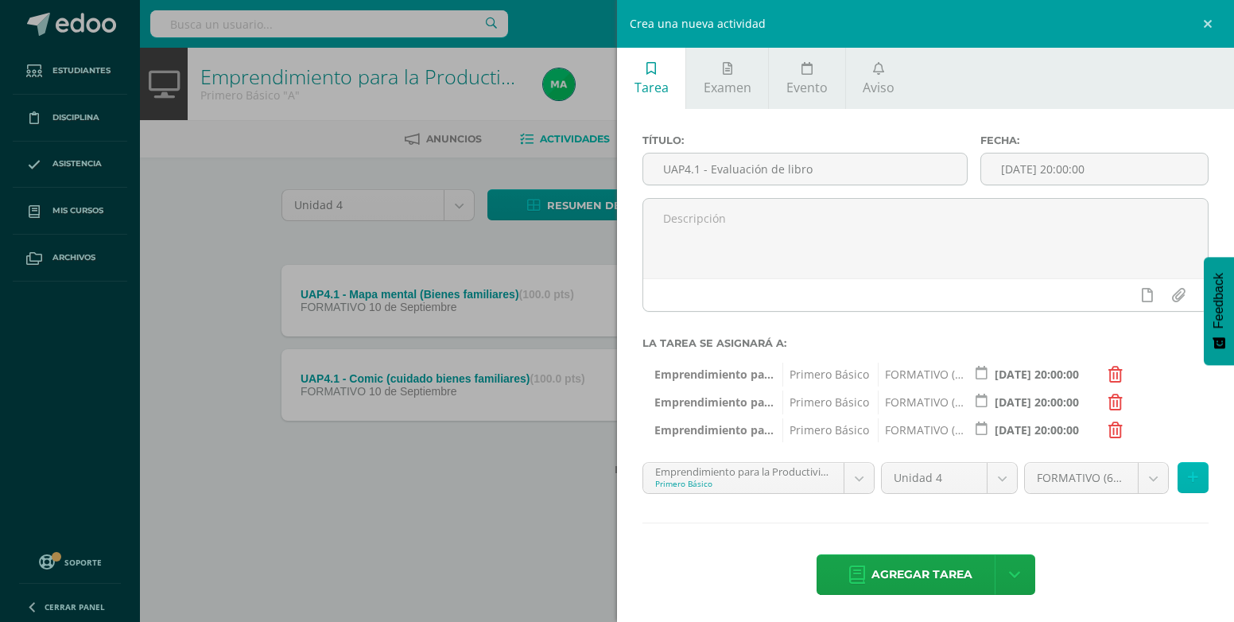
click at [1188, 479] on icon at bounding box center [1193, 478] width 10 height 14
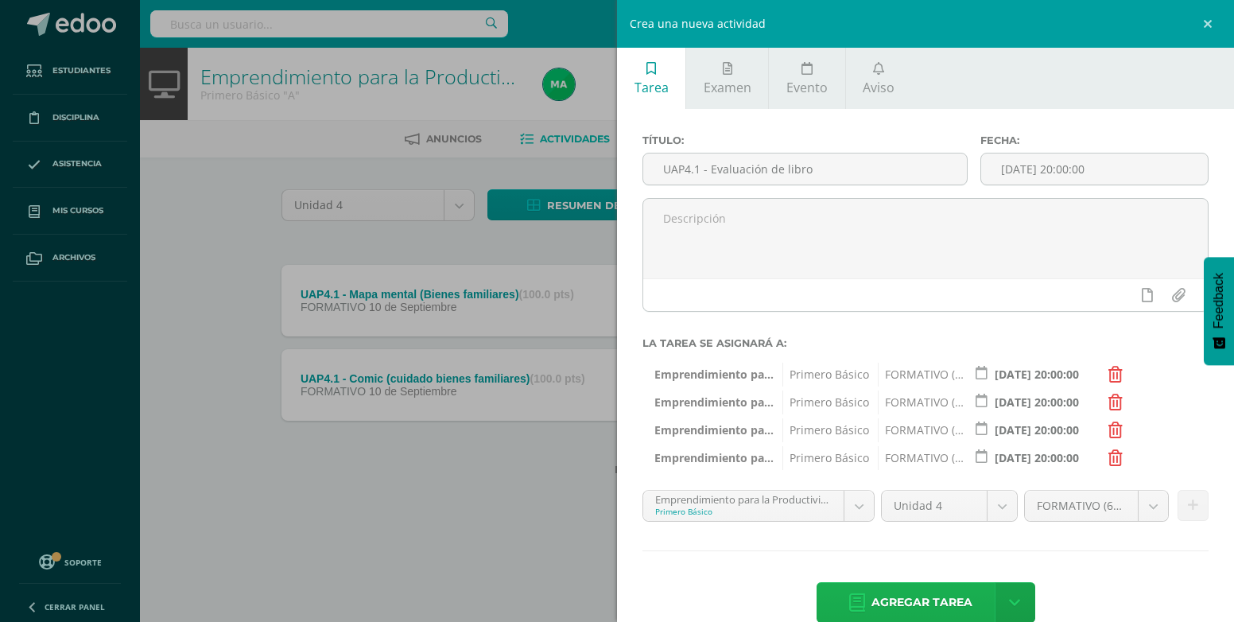
click at [923, 599] on span "Agregar tarea" at bounding box center [921, 602] width 101 height 39
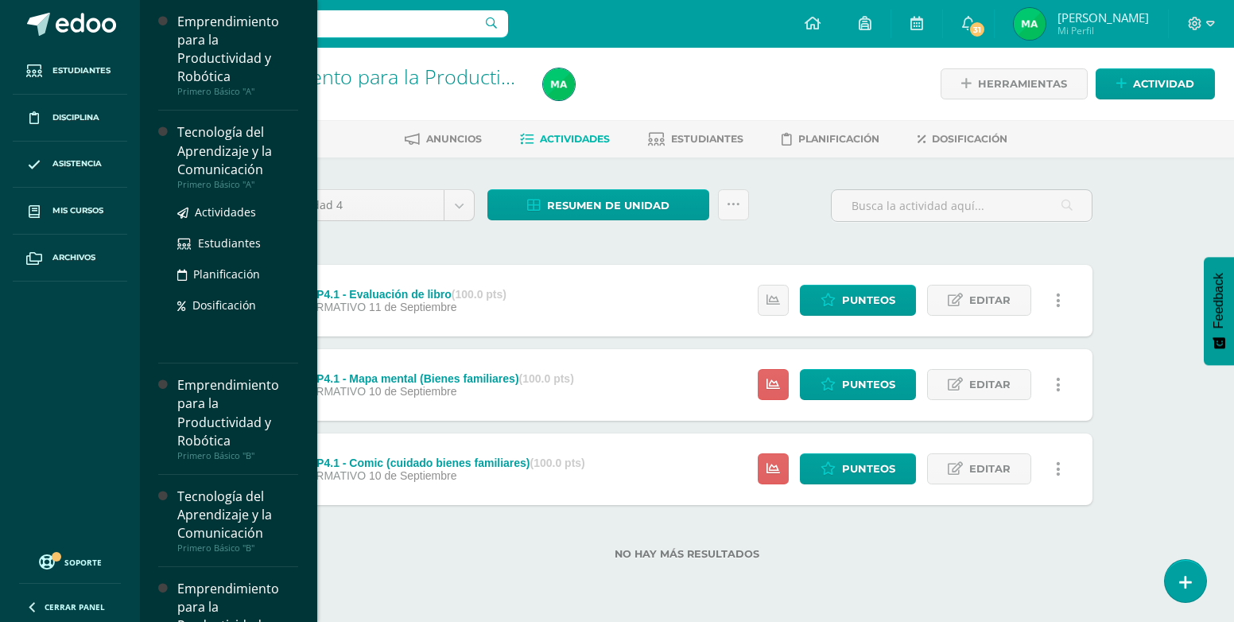
click at [252, 146] on div "Tecnología del Aprendizaje y la Comunicación" at bounding box center [237, 150] width 121 height 55
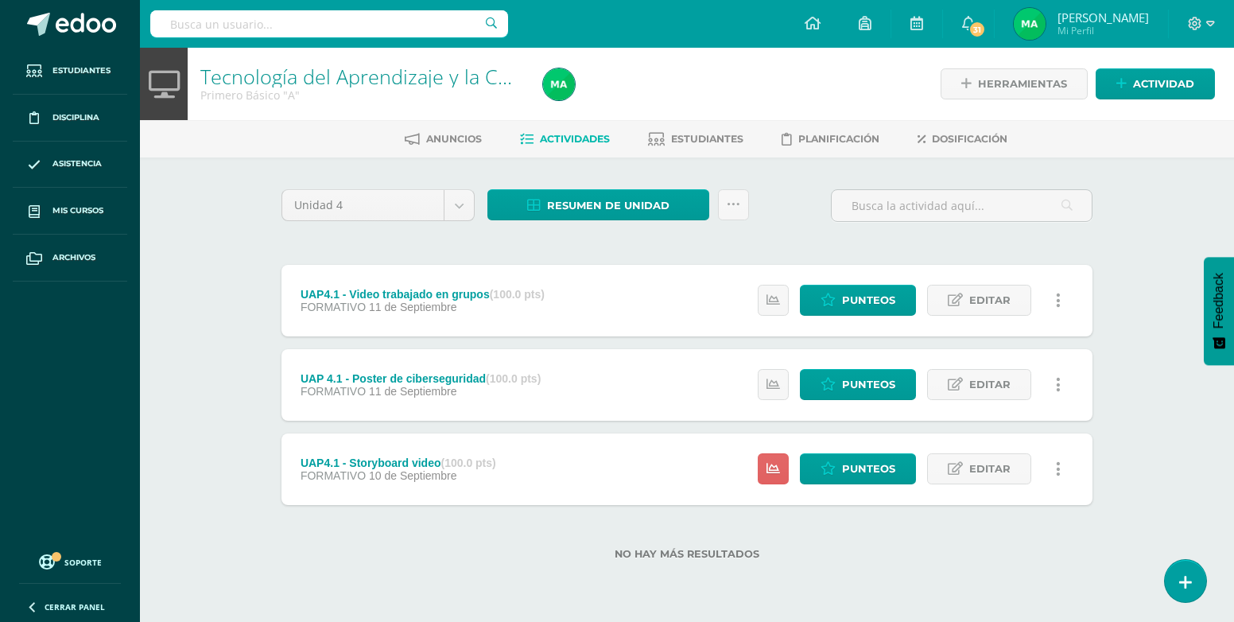
click at [1166, 216] on div "Tecnología del Aprendizaje y la Comunicación Primero Básico "A" Herramientas De…" at bounding box center [687, 329] width 1094 height 563
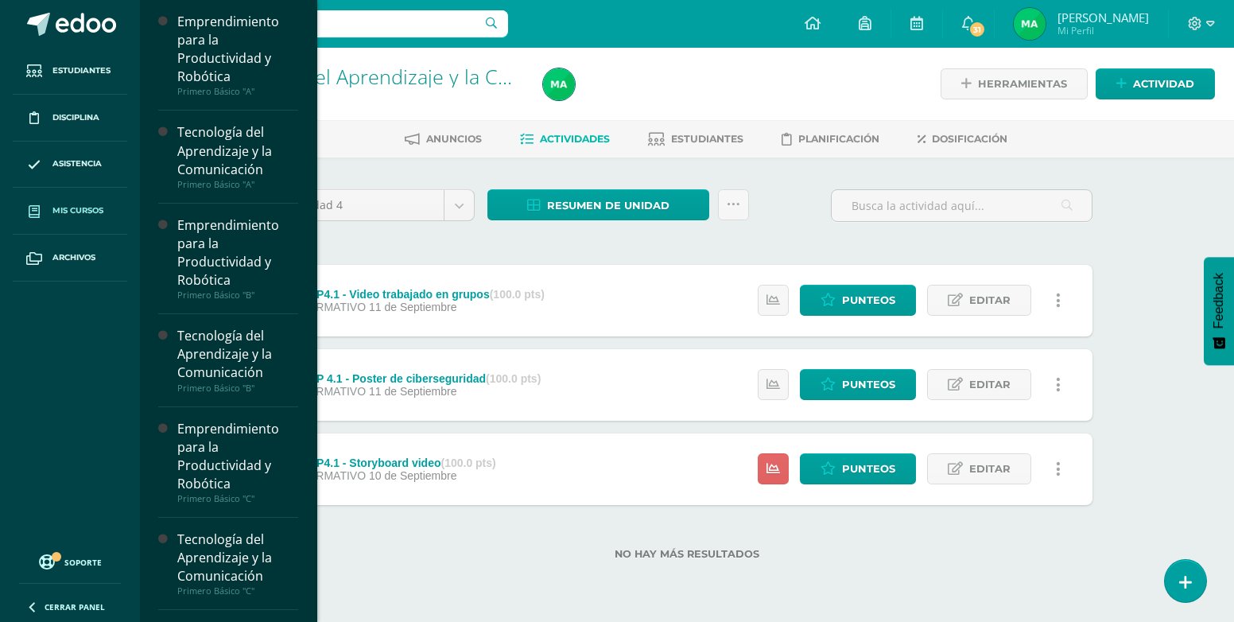
click at [92, 209] on span "Mis cursos" at bounding box center [77, 210] width 51 height 13
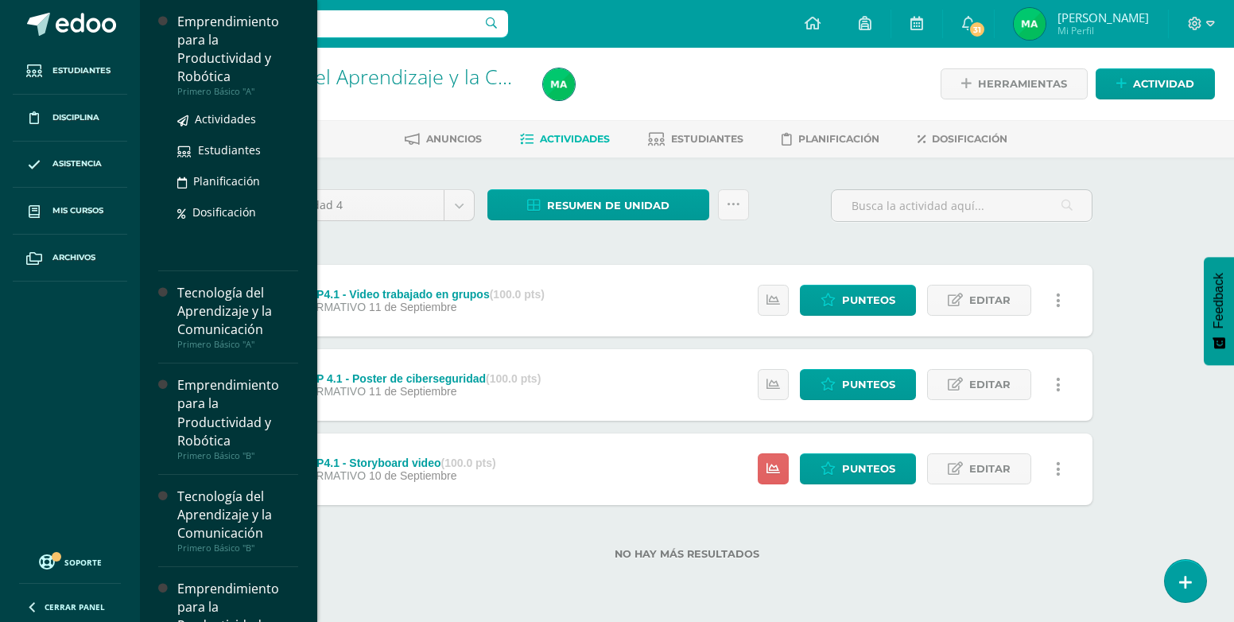
click at [241, 68] on div "Emprendimiento para la Productividad y Robótica" at bounding box center [237, 49] width 121 height 73
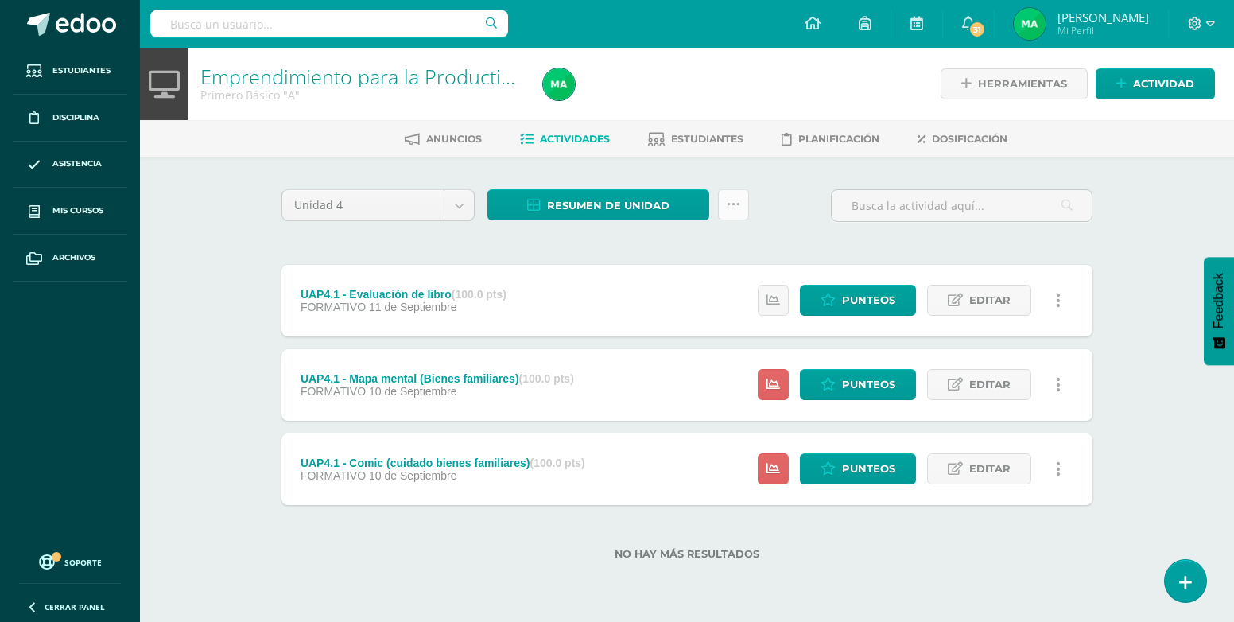
click at [735, 201] on icon at bounding box center [734, 205] width 14 height 14
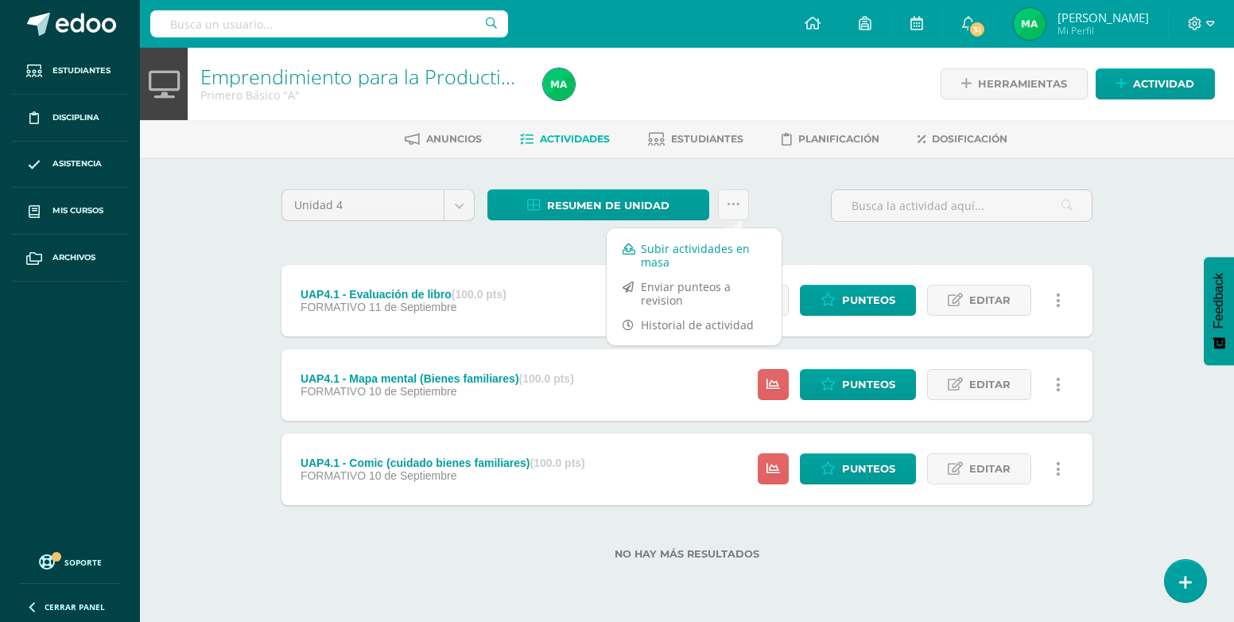
click at [719, 249] on link "Subir actividades en masa" at bounding box center [694, 255] width 175 height 38
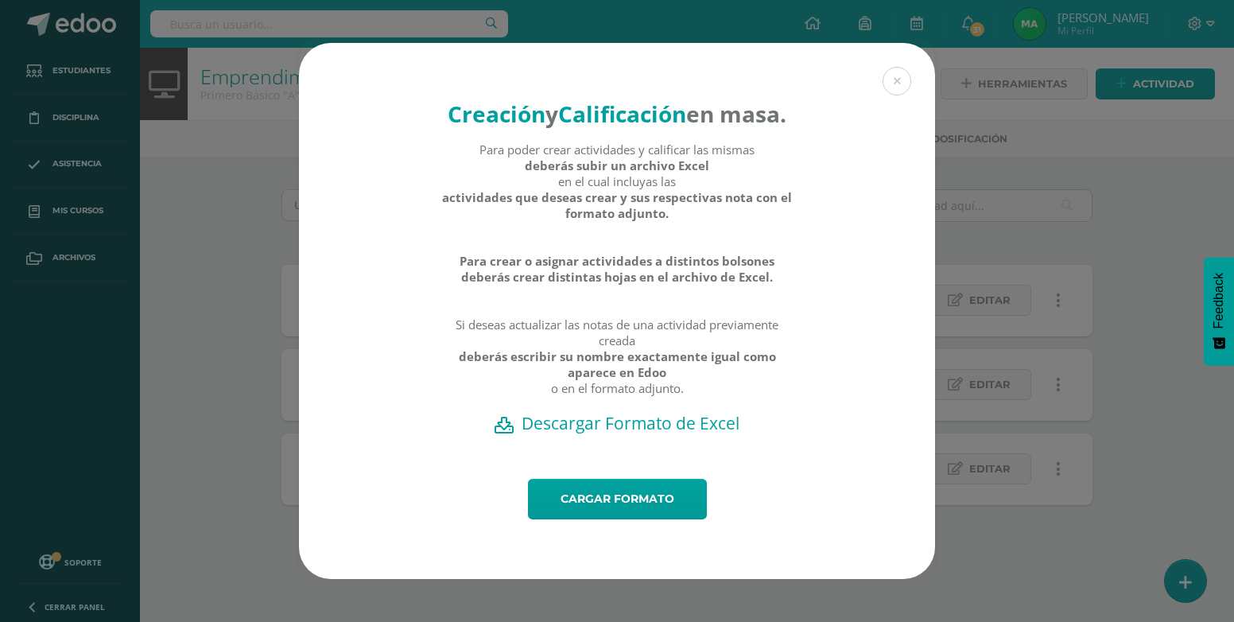
click at [687, 434] on h2 "Descargar Formato de Excel" at bounding box center [617, 423] width 580 height 22
click at [611, 511] on link "Cargar formato" at bounding box center [617, 499] width 179 height 41
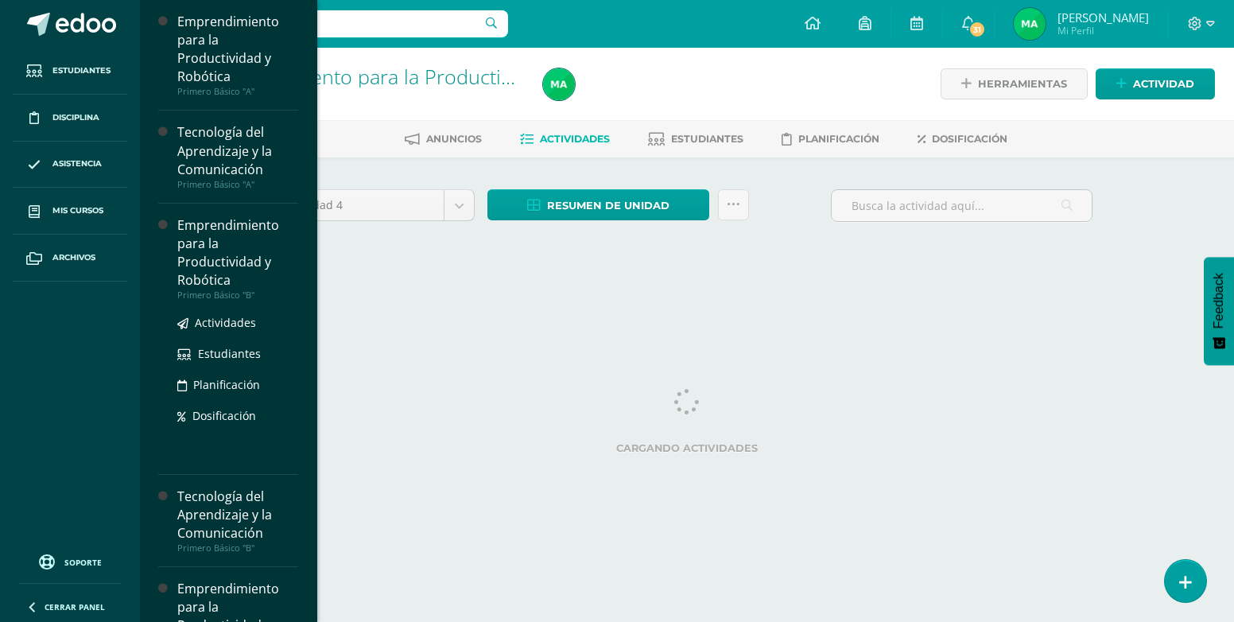
click at [216, 247] on div "Emprendimiento para la Productividad y Robótica" at bounding box center [237, 252] width 121 height 73
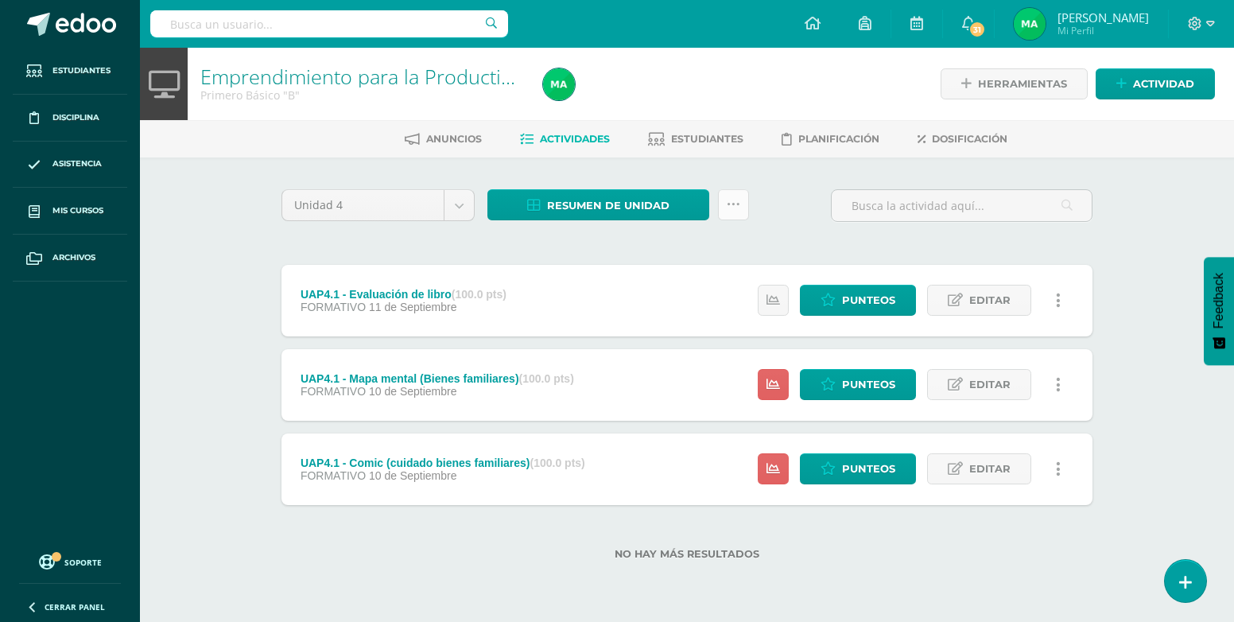
click at [737, 200] on icon at bounding box center [734, 205] width 14 height 14
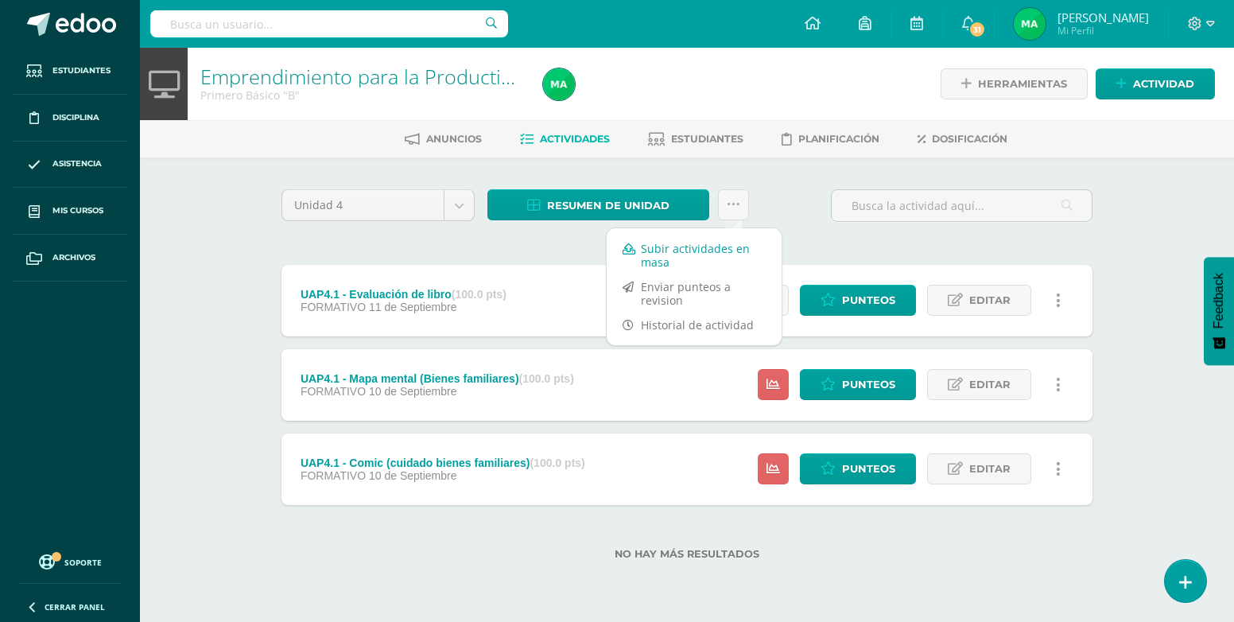
click at [638, 257] on link "Subir actividades en masa" at bounding box center [694, 255] width 175 height 38
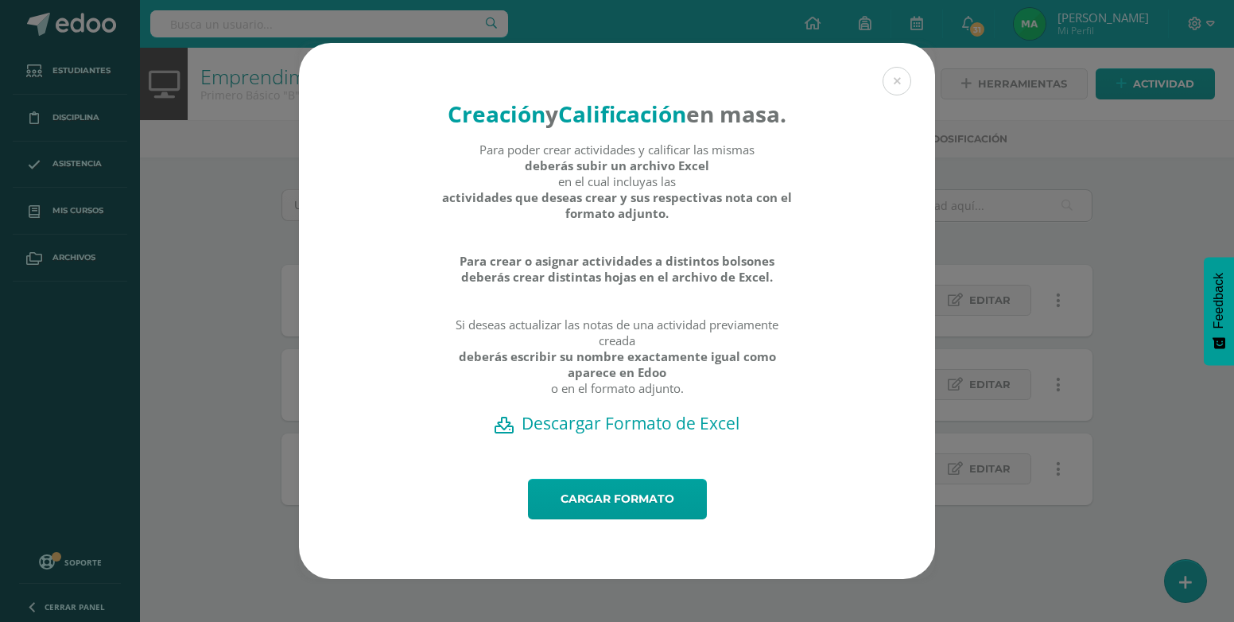
click at [641, 434] on h2 "Descargar Formato de Excel" at bounding box center [617, 423] width 580 height 22
click at [592, 519] on link "Cargar formato" at bounding box center [617, 499] width 179 height 41
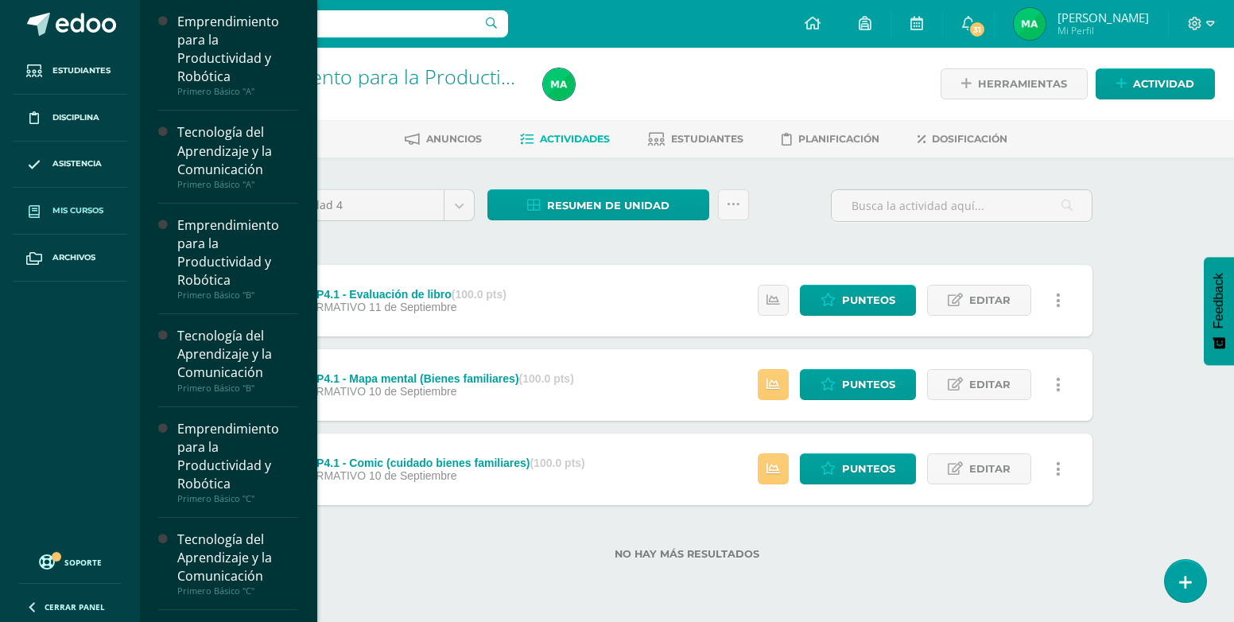
click at [106, 204] on link "Mis cursos" at bounding box center [70, 211] width 114 height 47
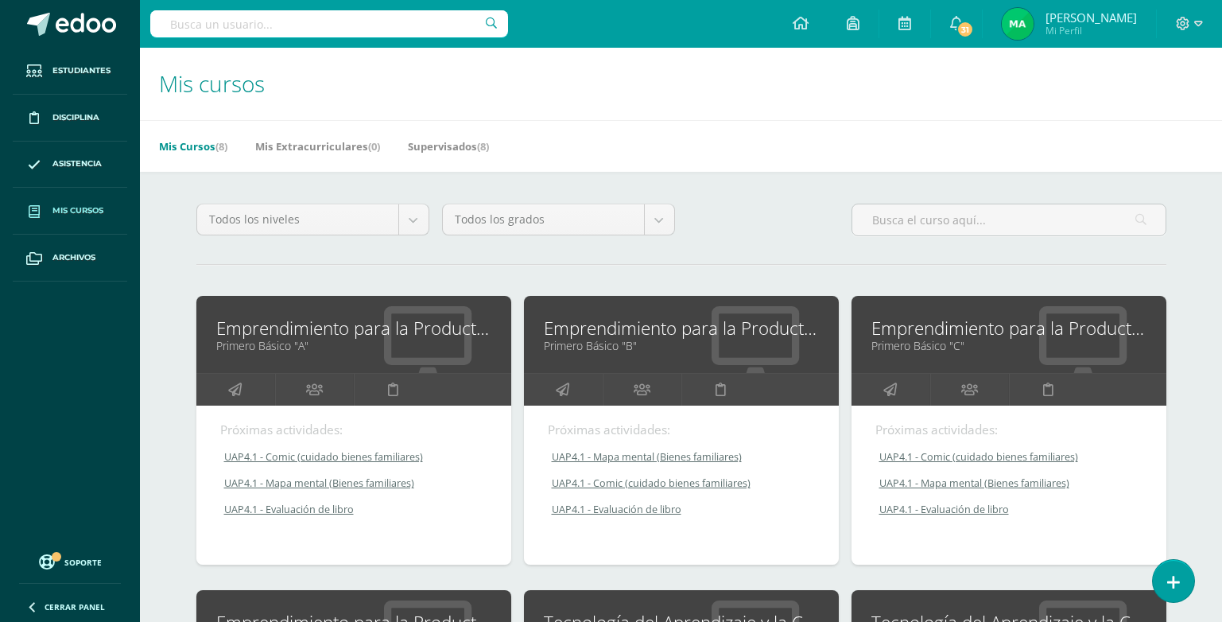
click at [983, 336] on link "Emprendimiento para la Productividad y Robótica" at bounding box center [1008, 328] width 275 height 25
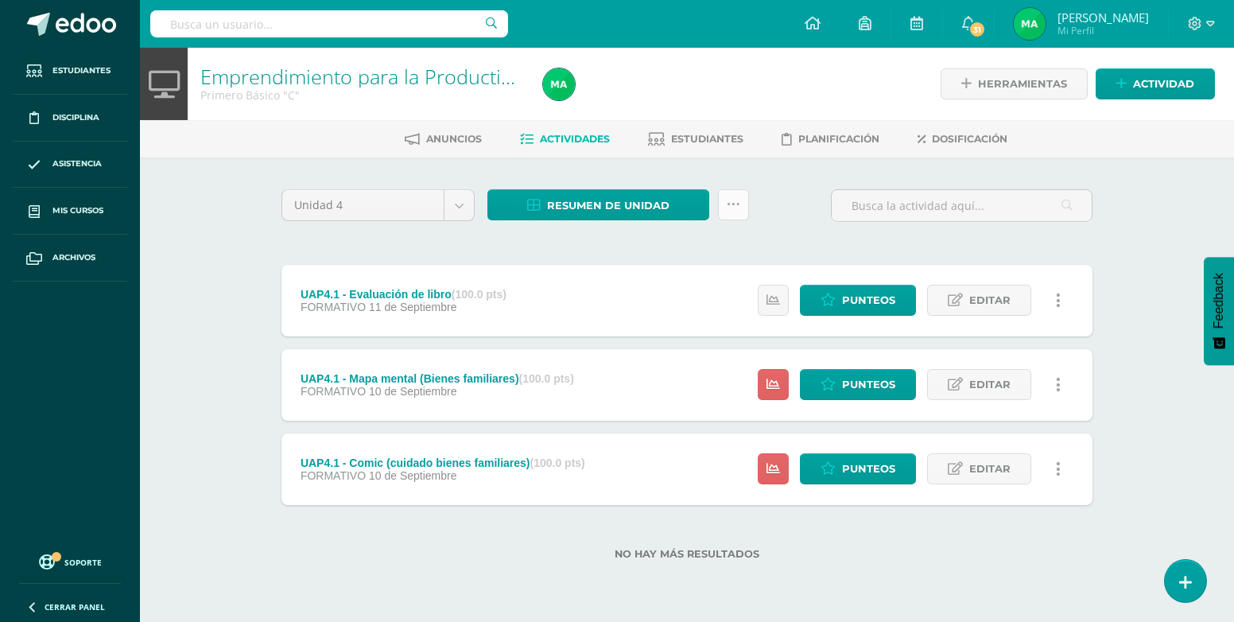
click at [740, 203] on link at bounding box center [733, 204] width 31 height 31
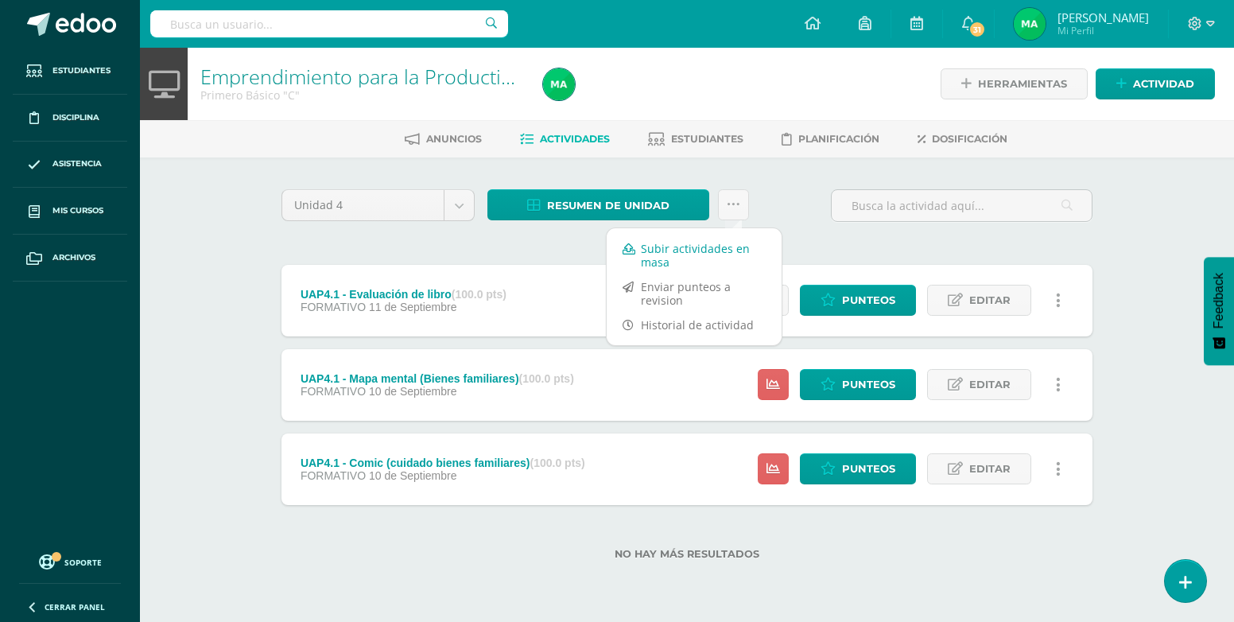
click at [688, 249] on link "Subir actividades en masa" at bounding box center [694, 255] width 175 height 38
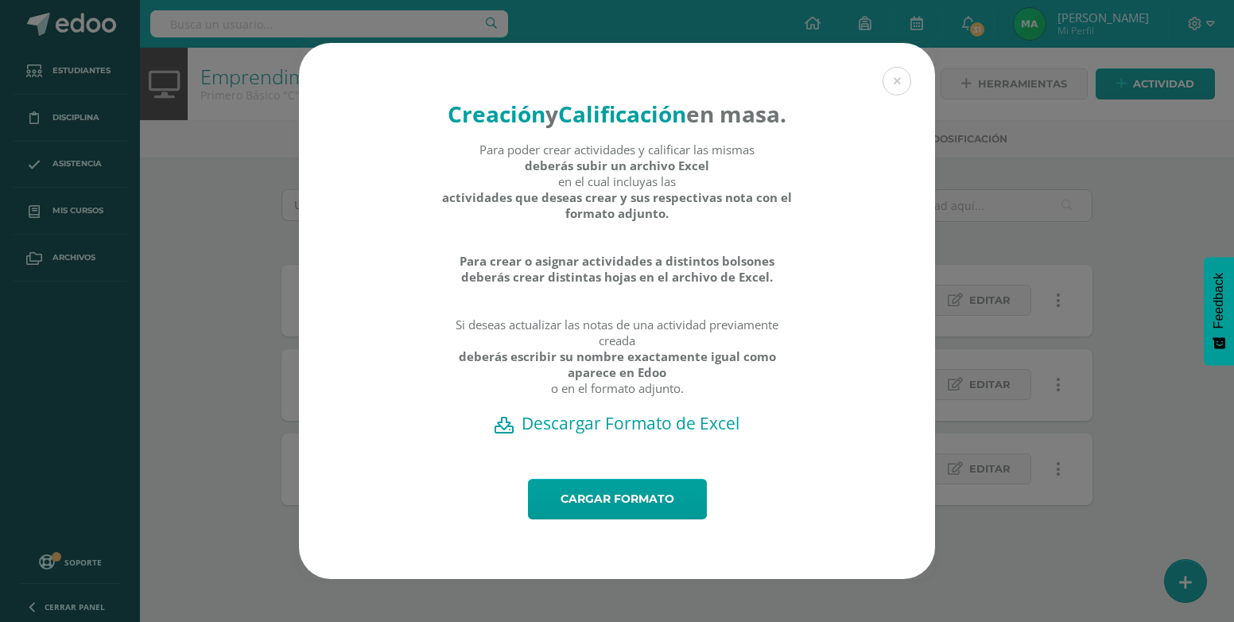
click at [665, 434] on h2 "Descargar Formato de Excel" at bounding box center [617, 423] width 580 height 22
click at [641, 510] on link "Cargar formato" at bounding box center [617, 499] width 179 height 41
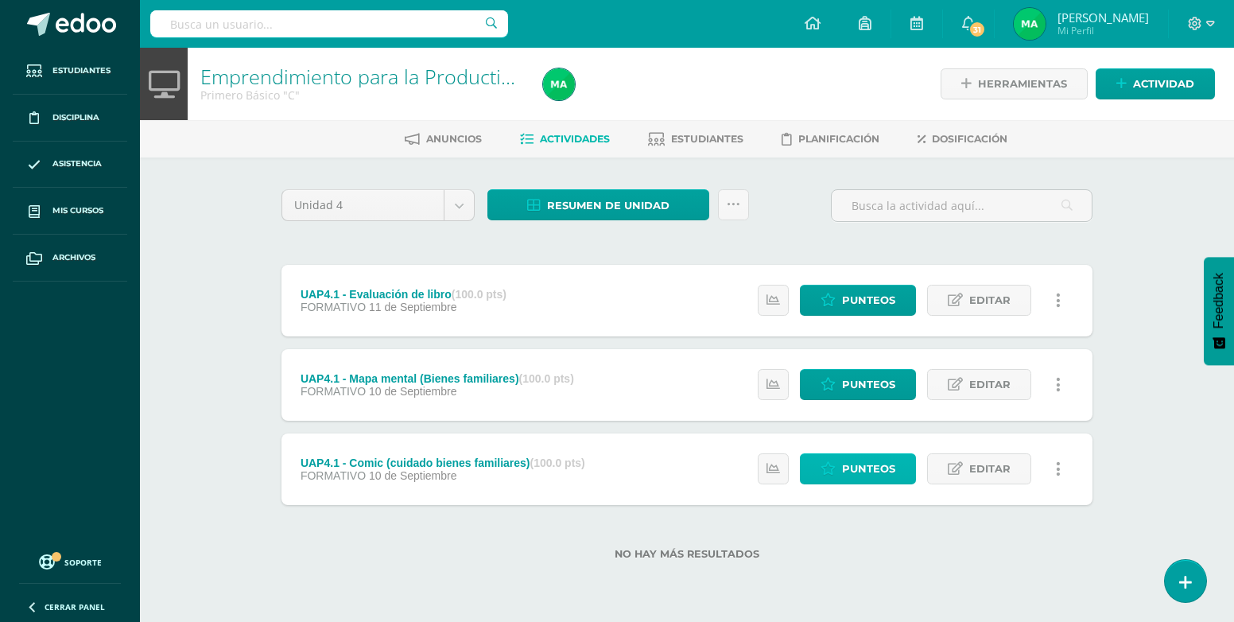
click at [867, 474] on span "Punteos" at bounding box center [868, 468] width 53 height 29
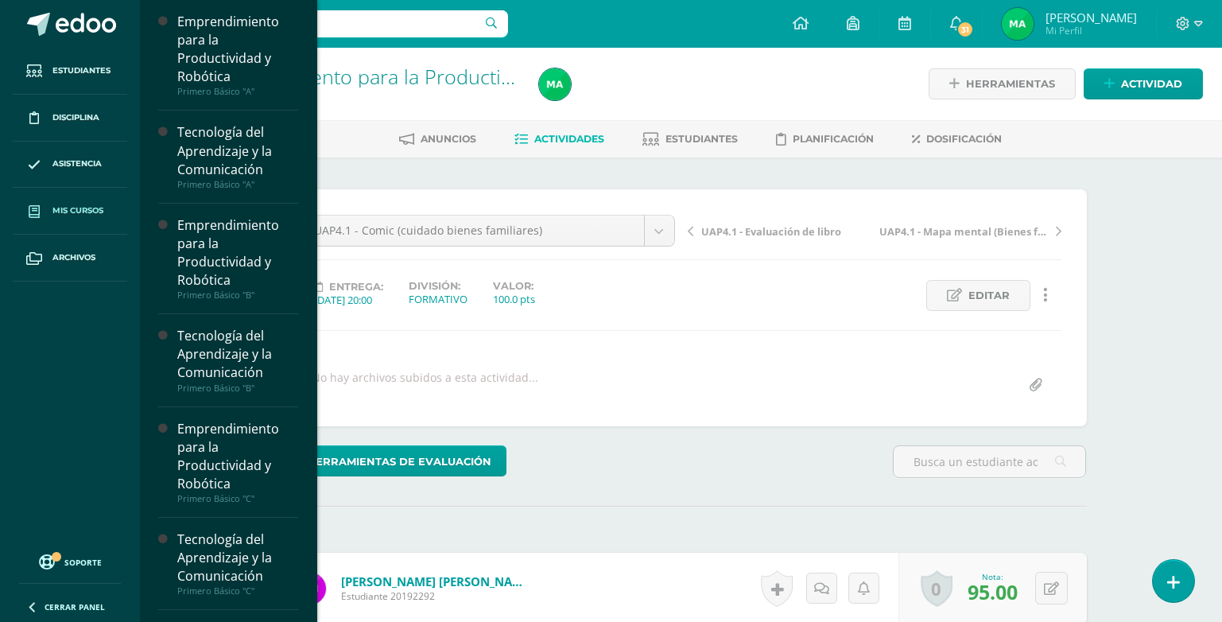
scroll to position [1, 0]
click at [77, 203] on link "Mis cursos" at bounding box center [70, 211] width 114 height 47
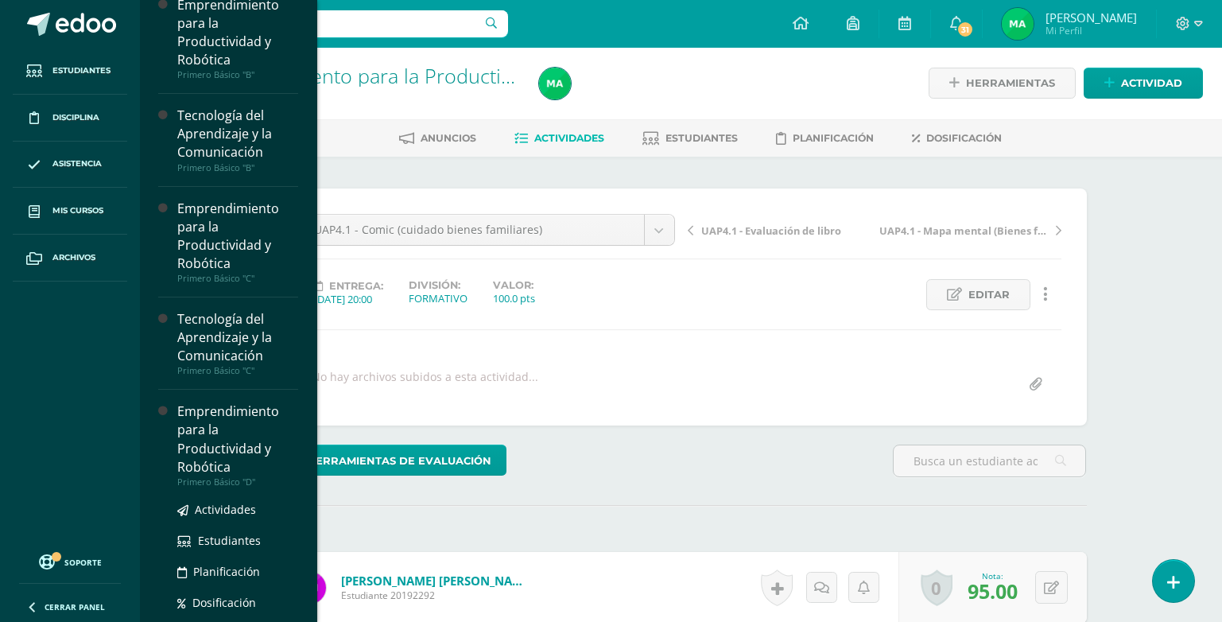
scroll to position [274, 0]
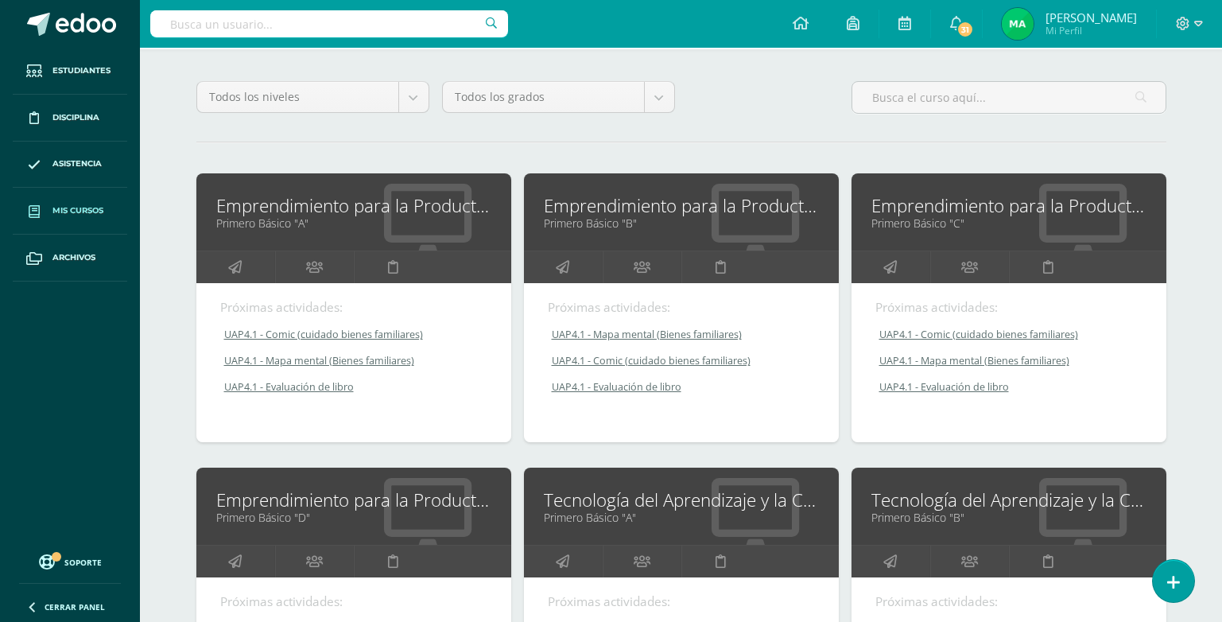
scroll to position [159, 0]
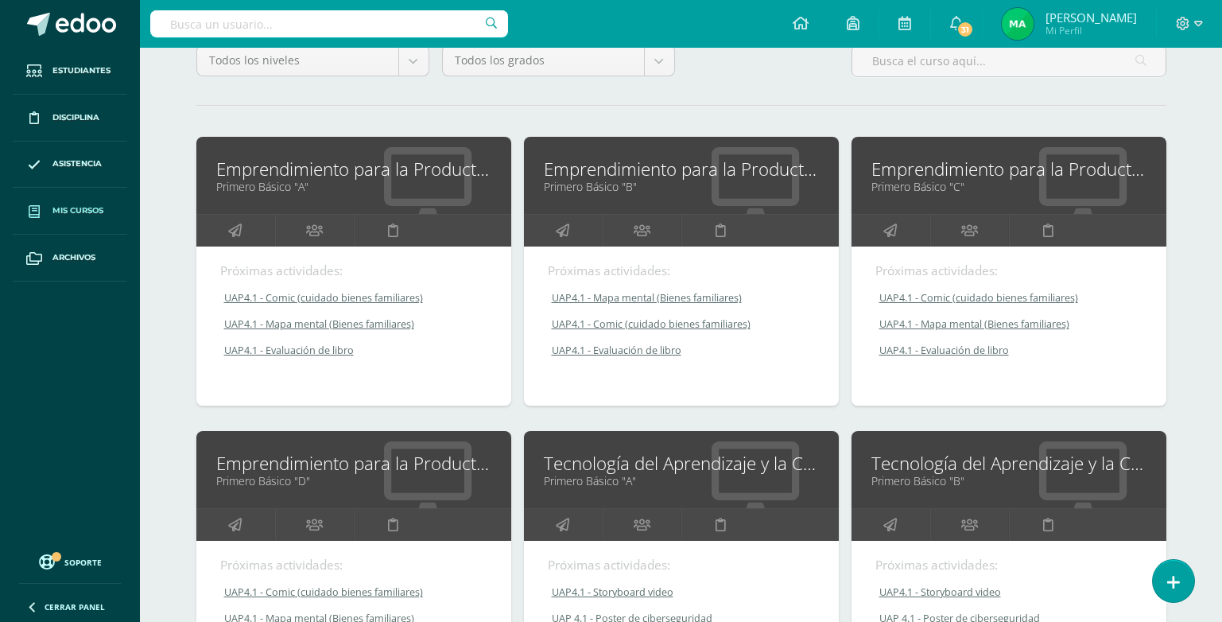
click at [399, 473] on link "Emprendimiento para la Productividad y Robótica" at bounding box center [353, 463] width 275 height 25
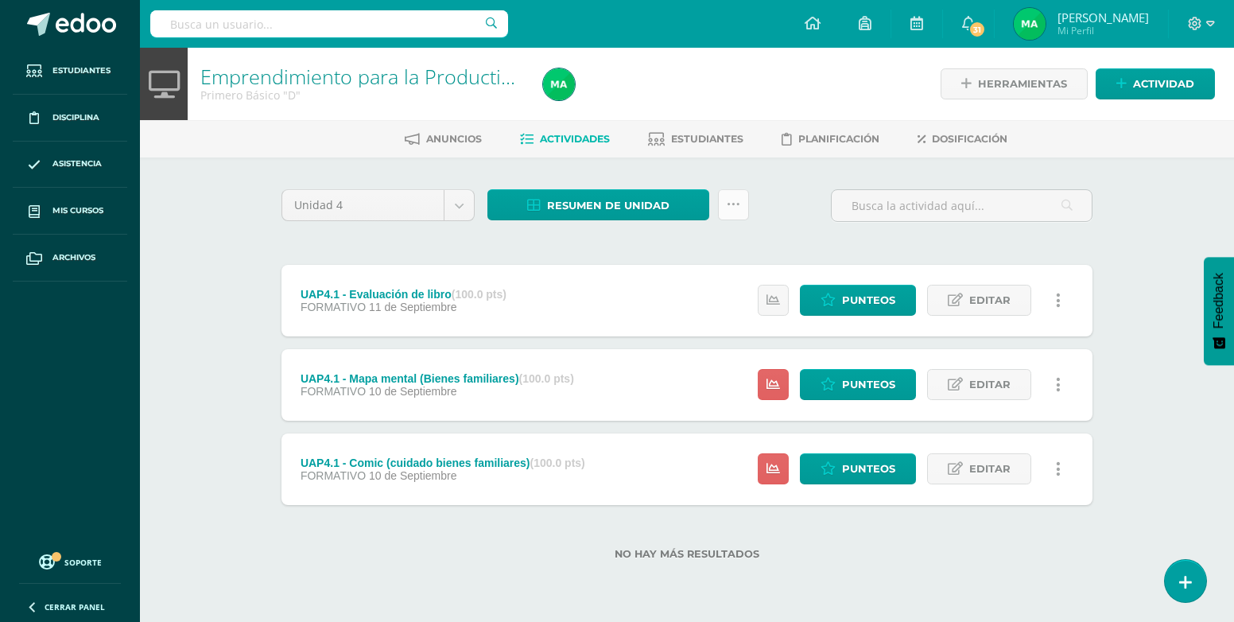
click at [727, 206] on icon at bounding box center [734, 205] width 14 height 14
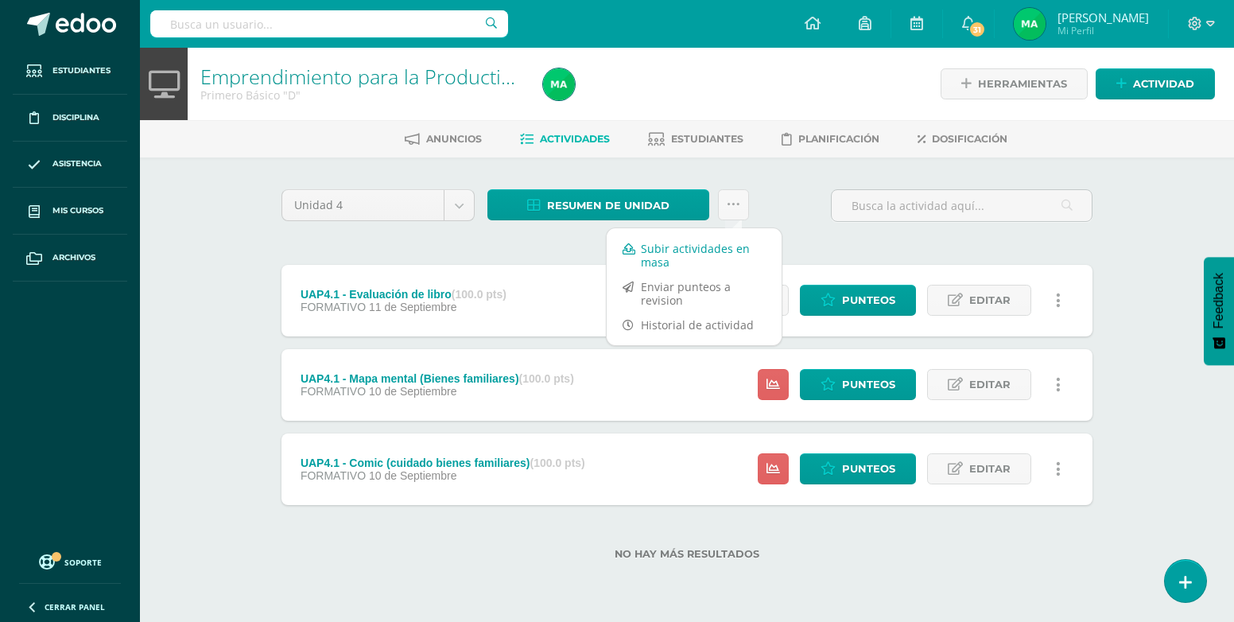
click at [680, 255] on link "Subir actividades en masa" at bounding box center [694, 255] width 175 height 38
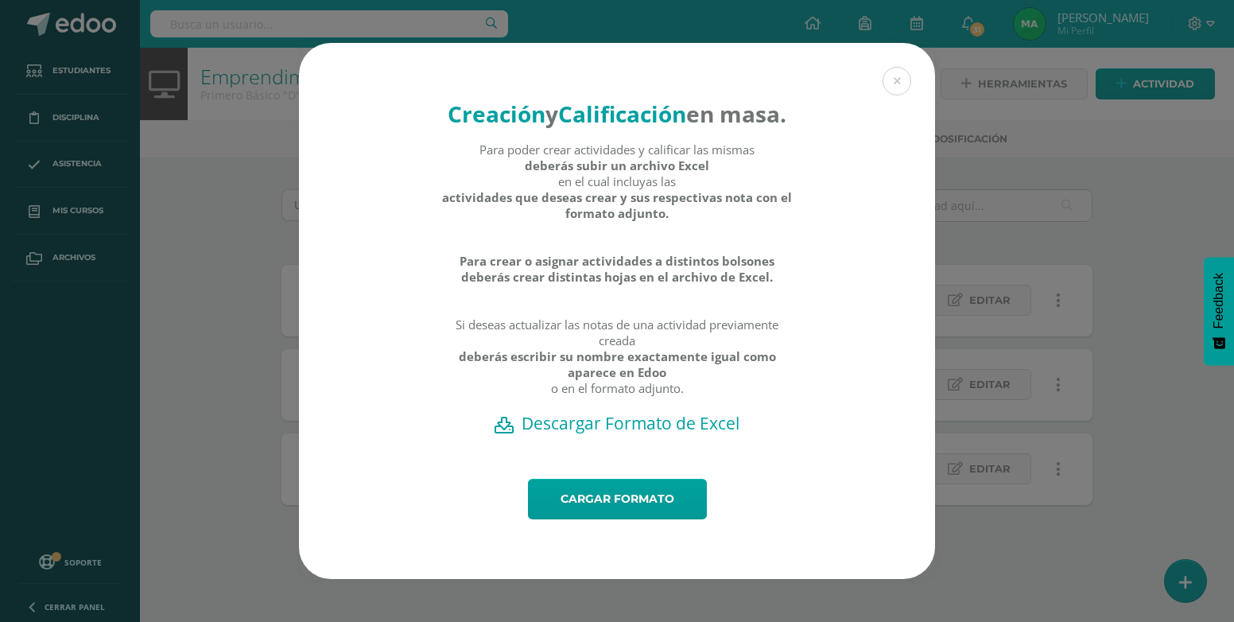
click at [641, 434] on h2 "Descargar Formato de Excel" at bounding box center [617, 423] width 580 height 22
click at [653, 514] on link "Cargar formato" at bounding box center [617, 499] width 179 height 41
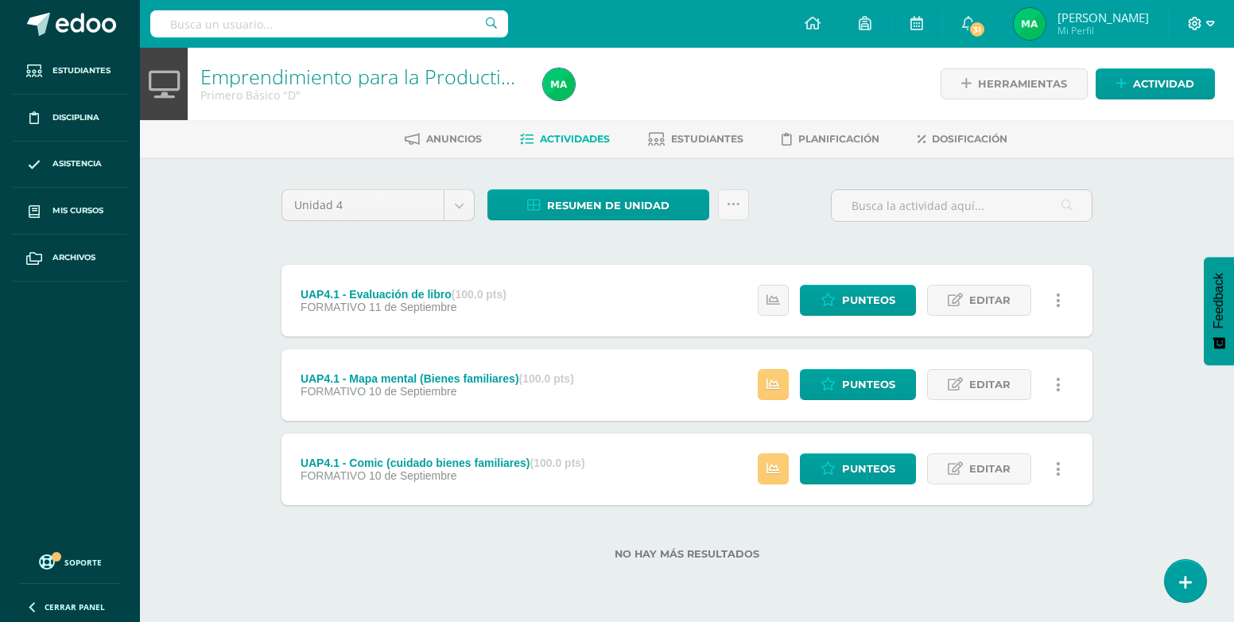
click at [1194, 27] on icon at bounding box center [1195, 24] width 14 height 14
click at [1170, 111] on span "Cerrar sesión" at bounding box center [1161, 108] width 72 height 15
